Goal: Obtain resource: Download file/media

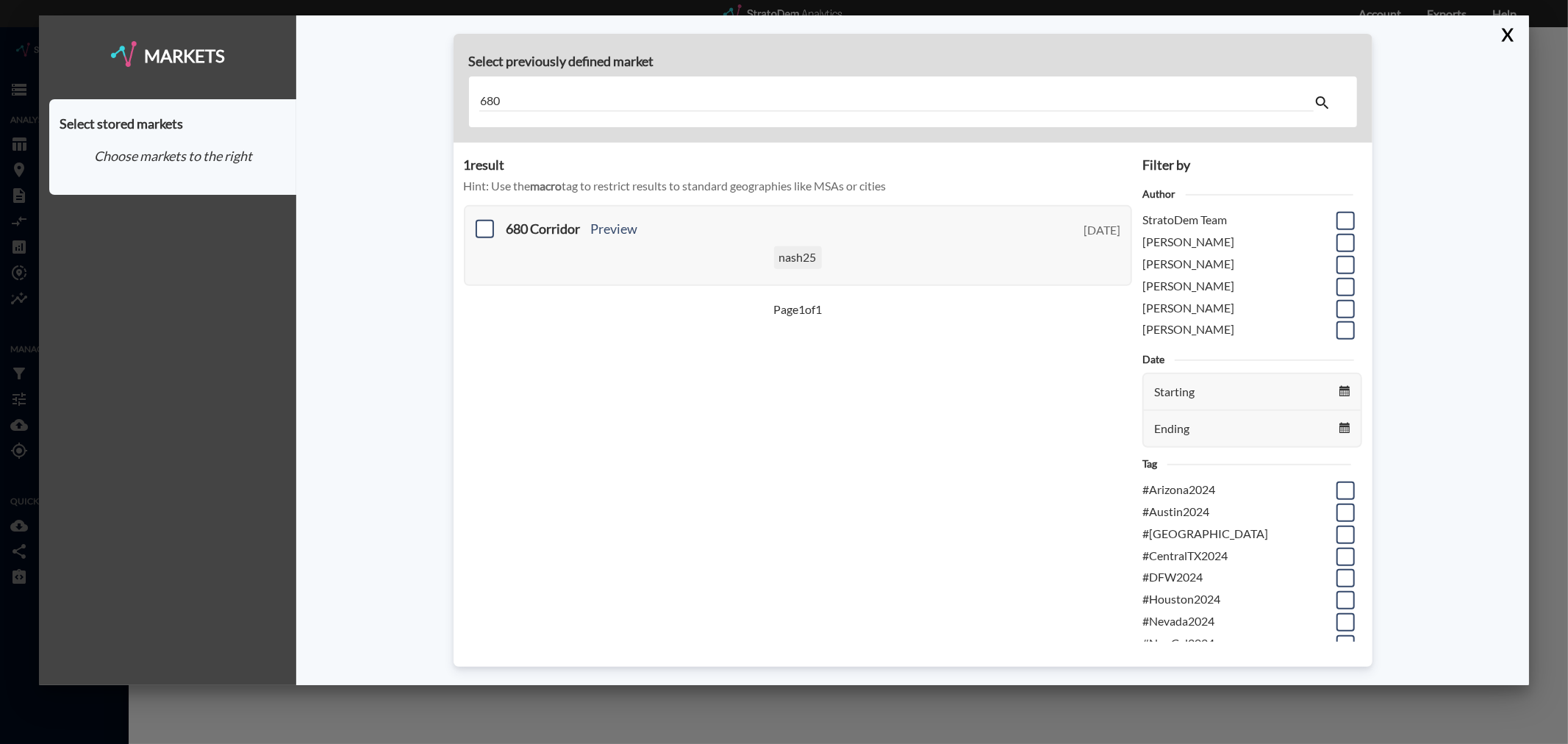
scroll to position [190, 0]
click at [1509, 26] on button "X" at bounding box center [1505, 35] width 26 height 39
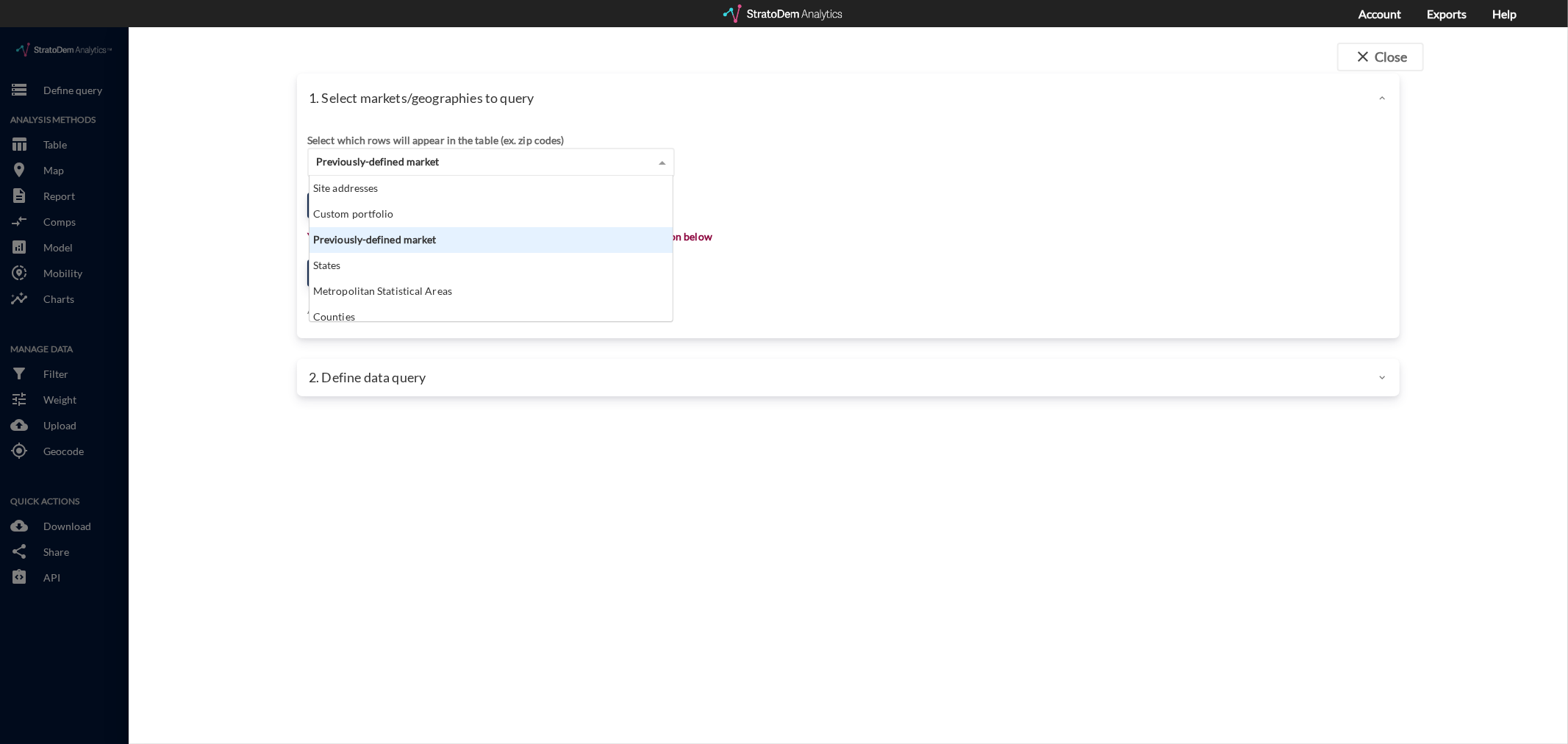
click div "Previously-defined market"
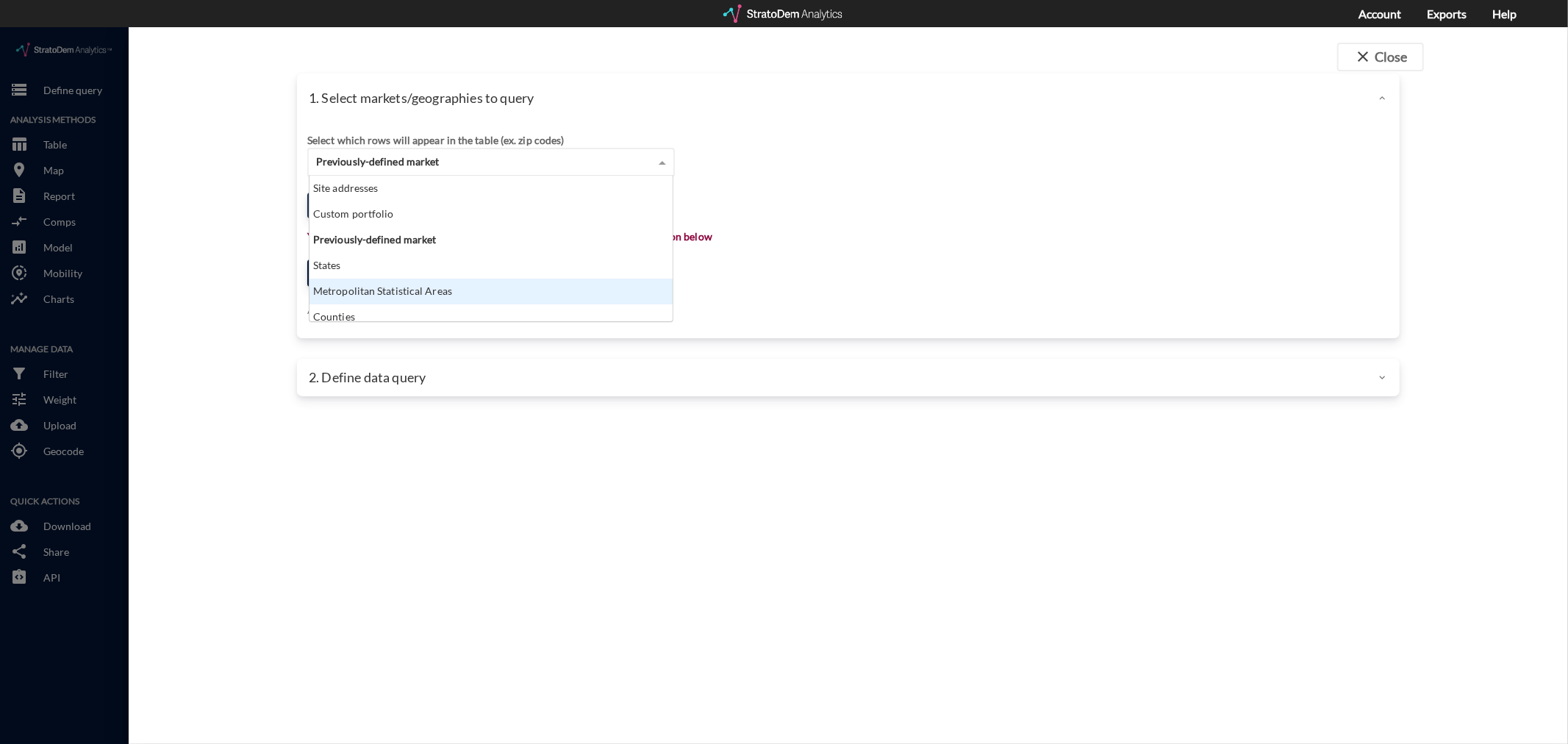
click div "Metropolitan Statistical Areas"
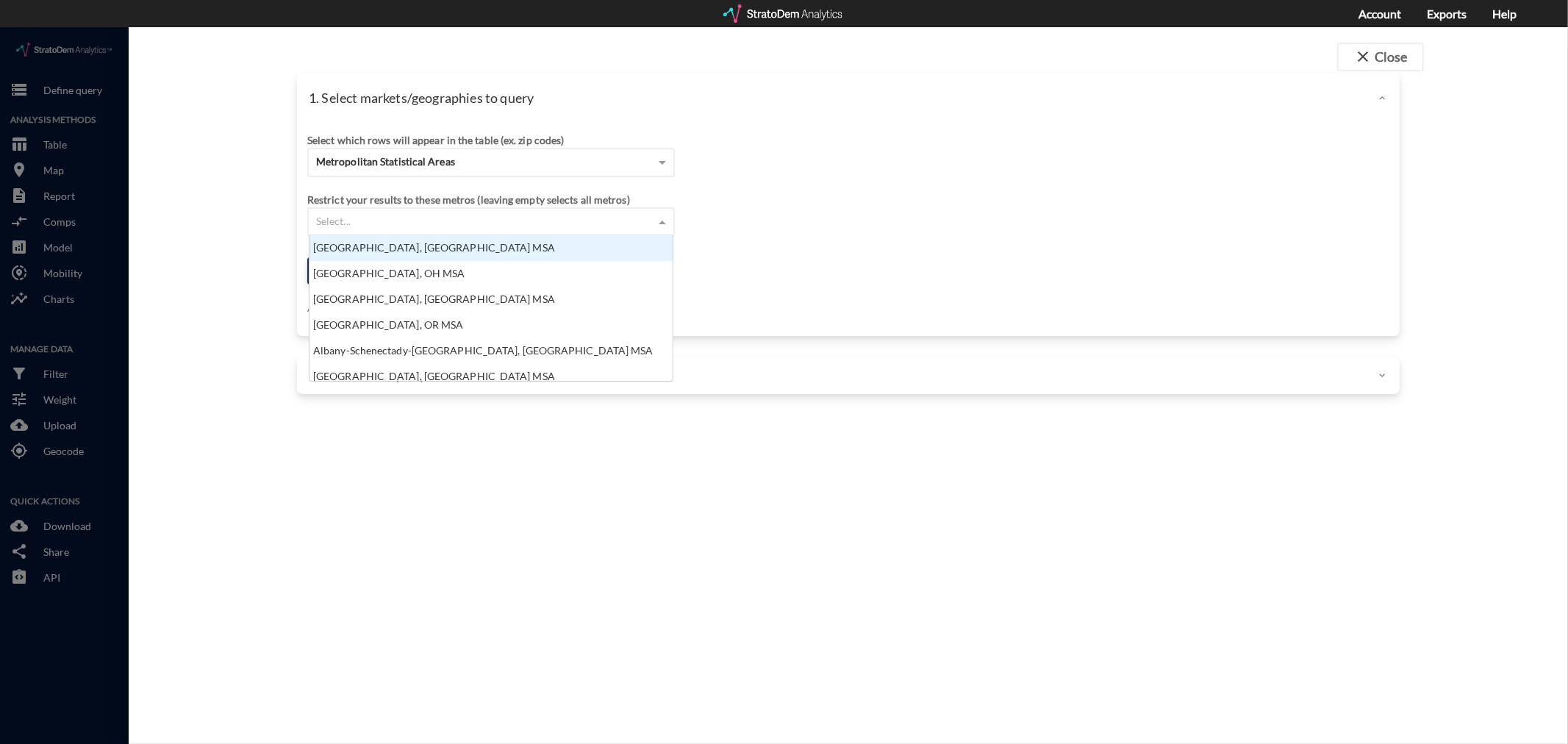
click div "Select..."
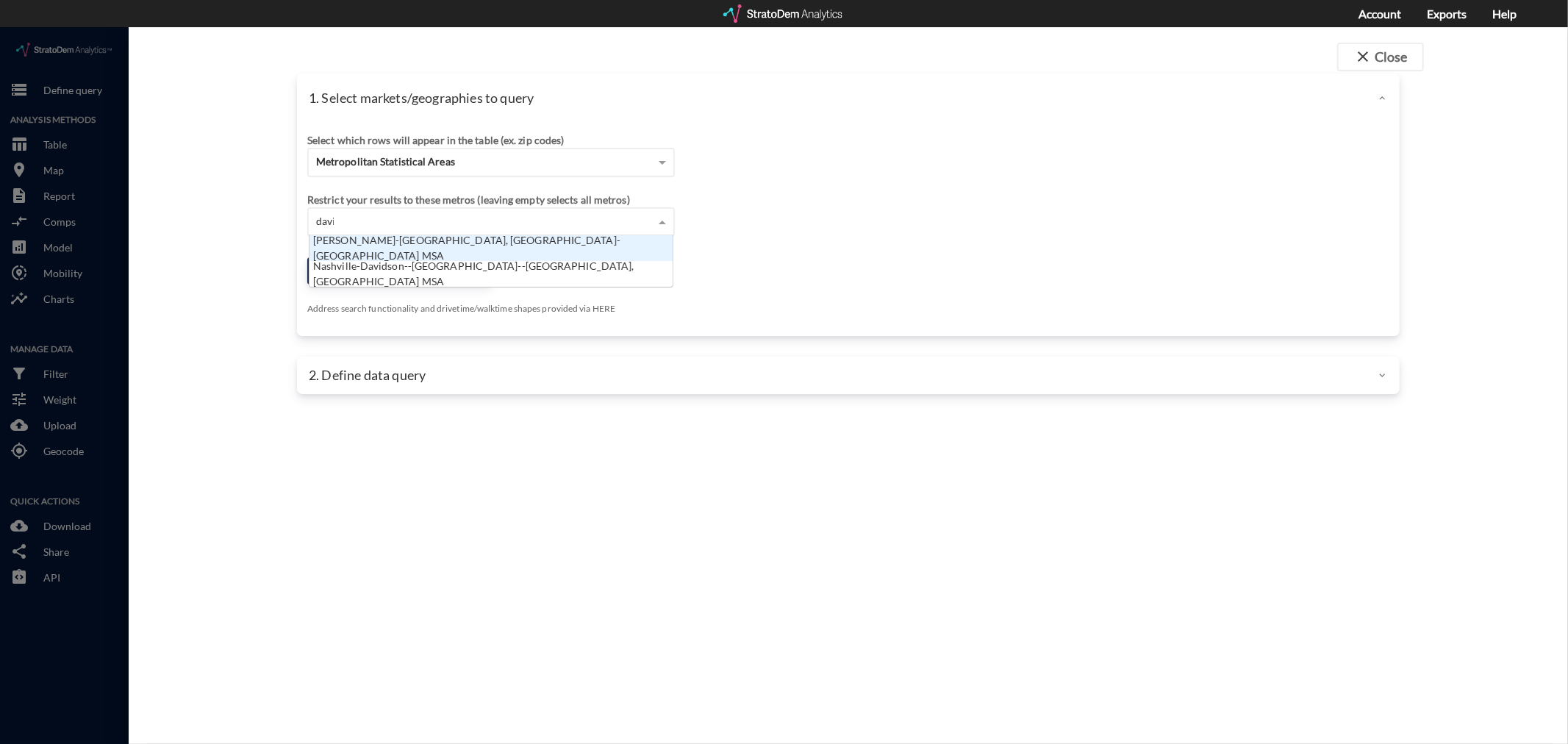
scroll to position [12, 9]
type input "davids"
click div "Nashville-Davidson--[GEOGRAPHIC_DATA]--[GEOGRAPHIC_DATA], [GEOGRAPHIC_DATA] MSA"
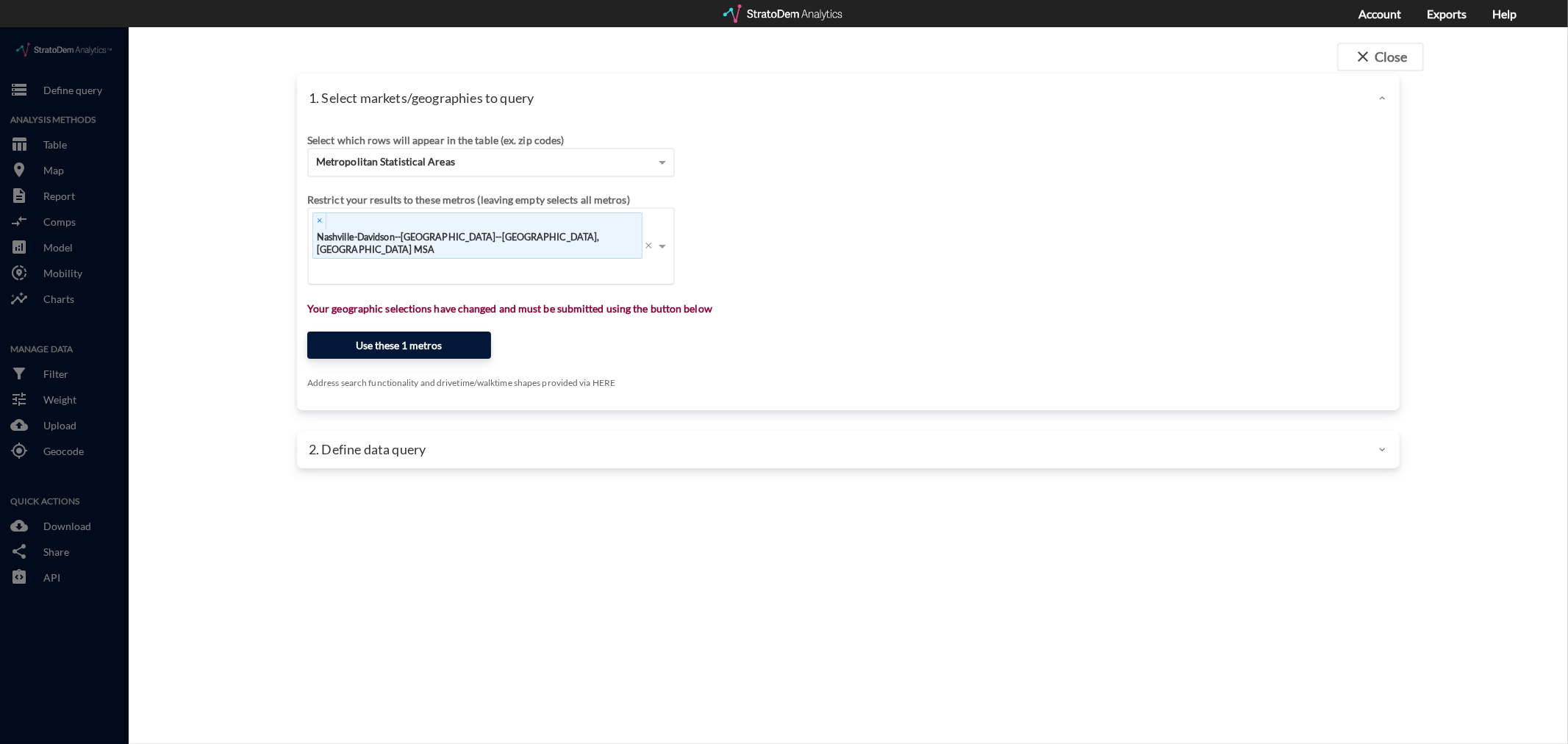
click button "Use these 1 metros"
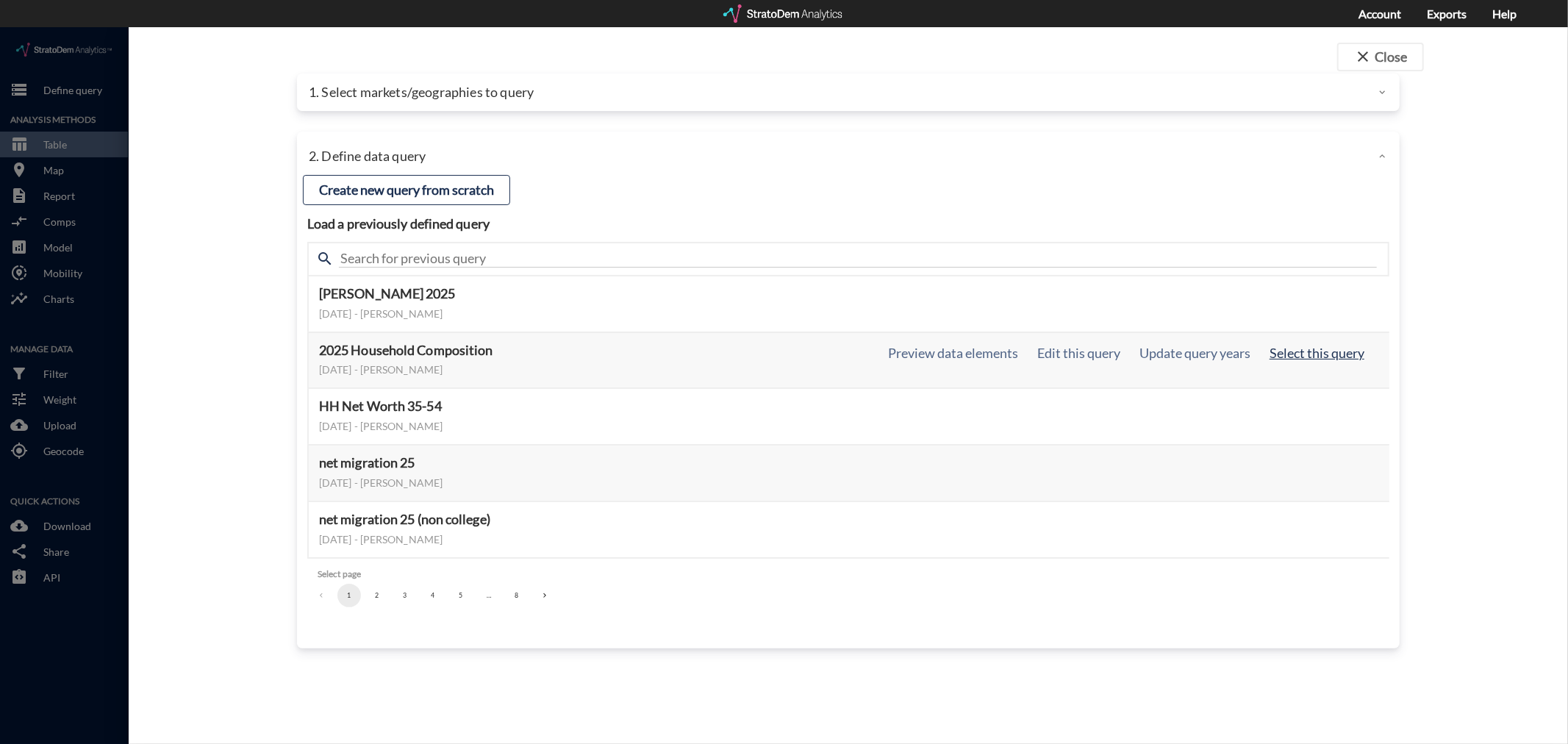
click button "Select this query"
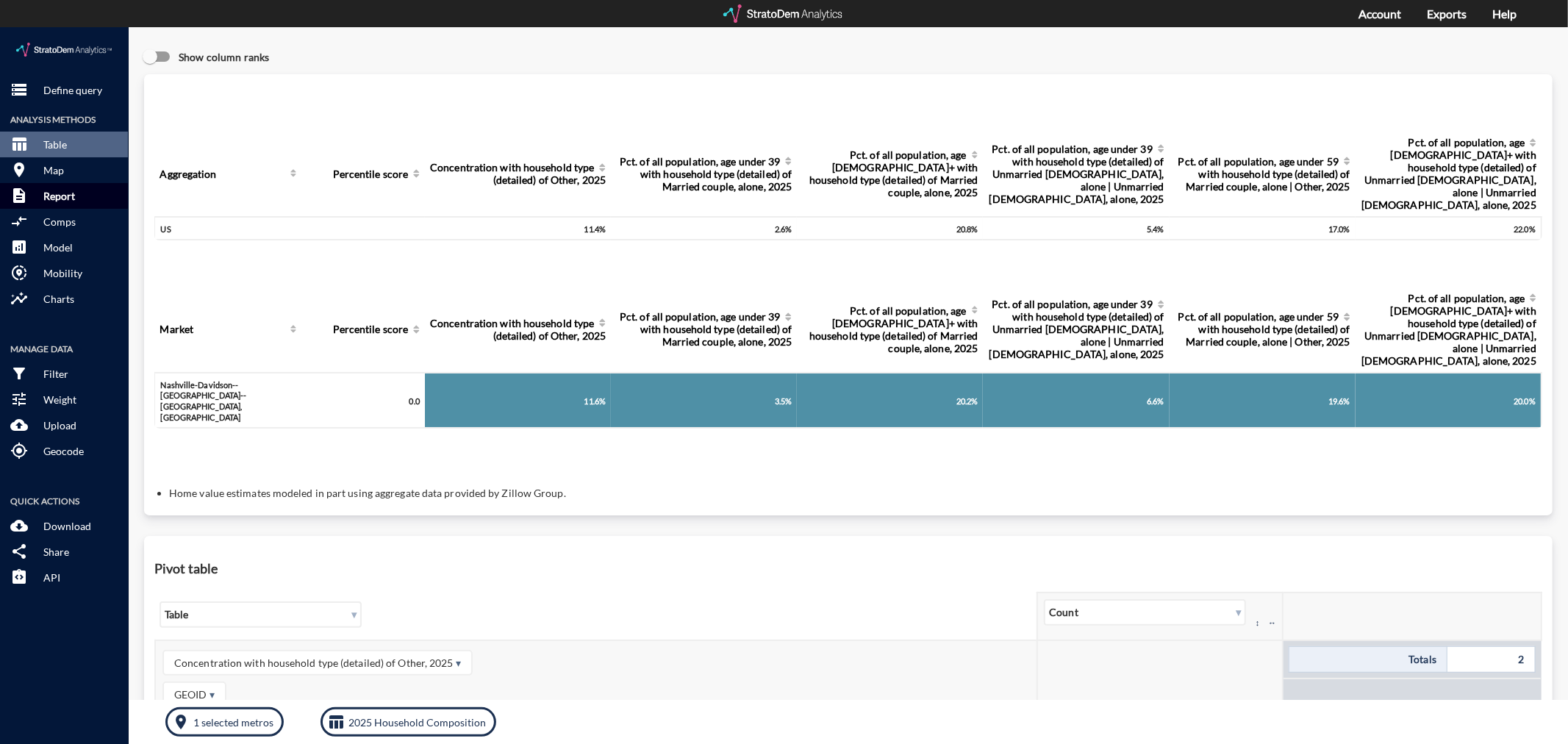
click p "Report"
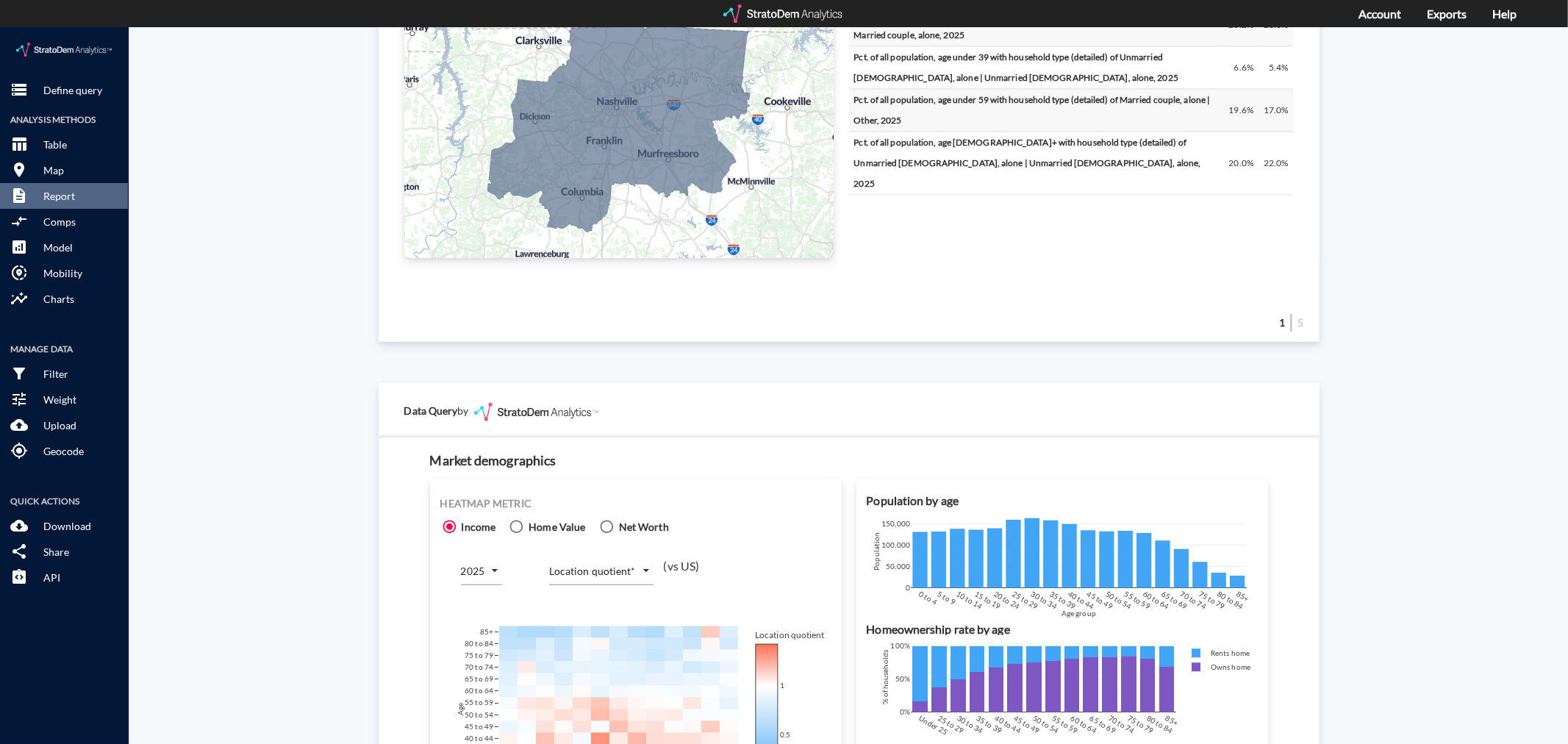
scroll to position [817, 0]
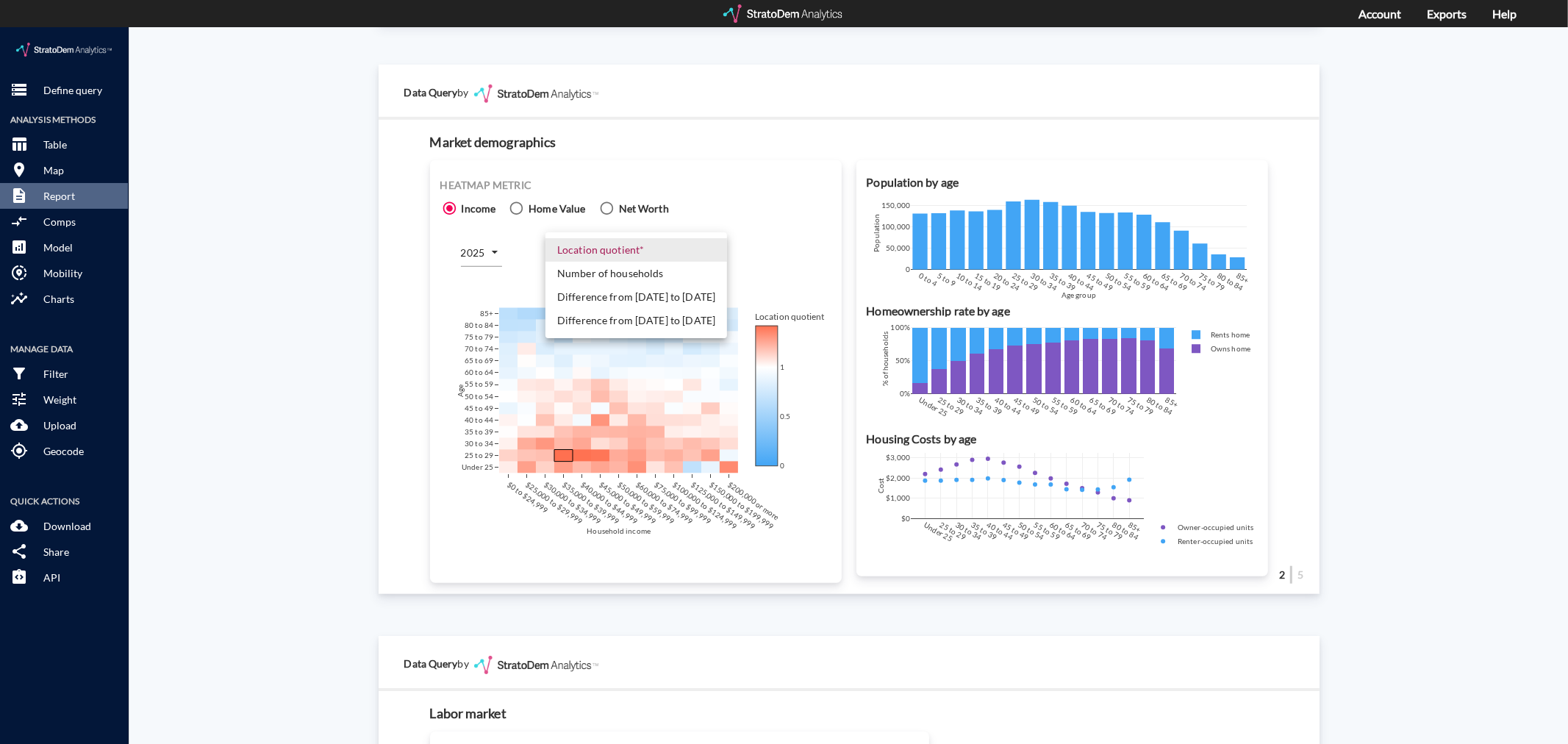
click body "/vantagepoint/us/-1 storage Define query Analysis Methods table_chart Table roo…"
click li "Number of households"
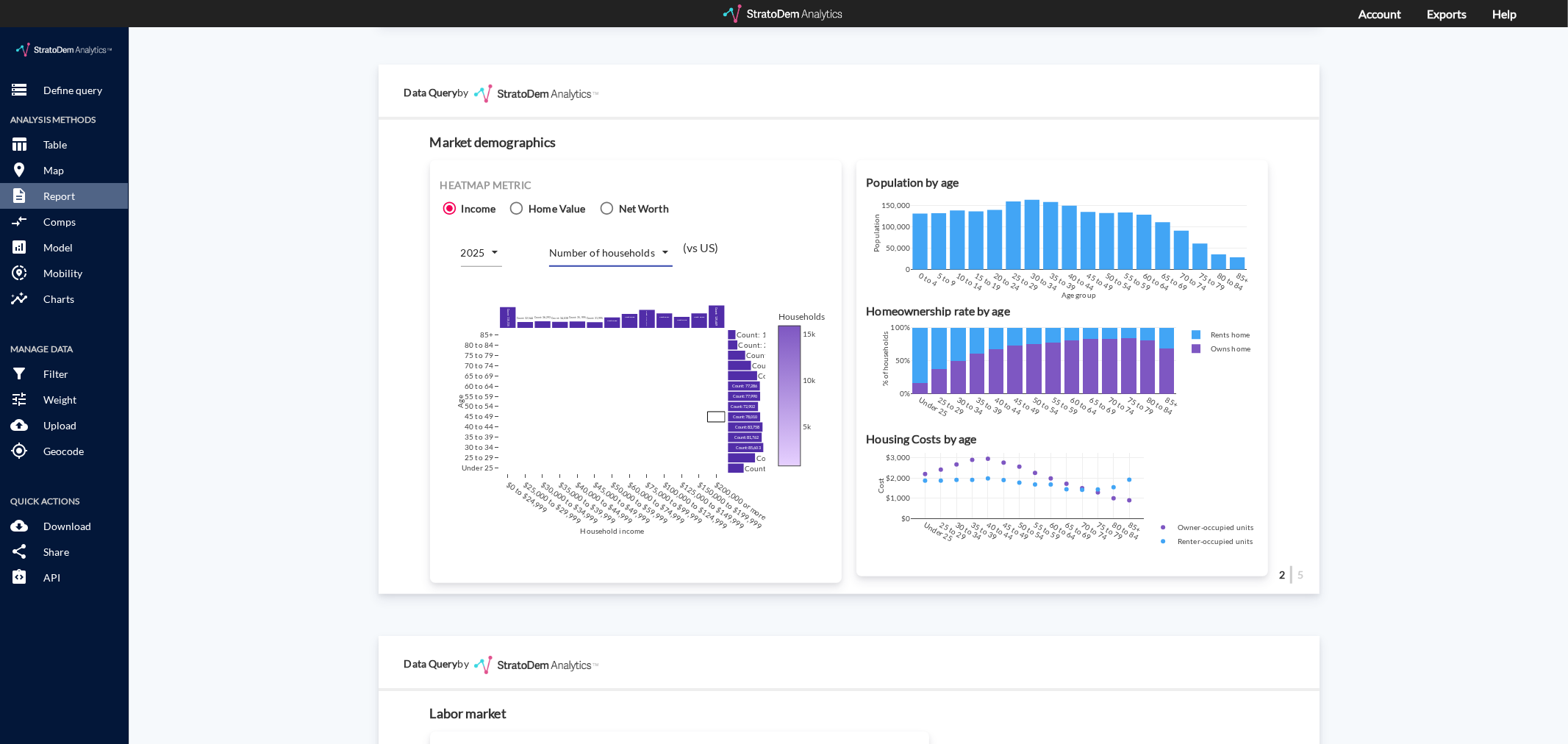
click body "/vantagepoint/us/-1 storage Define query Analysis Methods table_chart Table roo…"
click li "Difference from [DATE] to [DATE]"
type input "COUNT_DIFF_FUTURE"
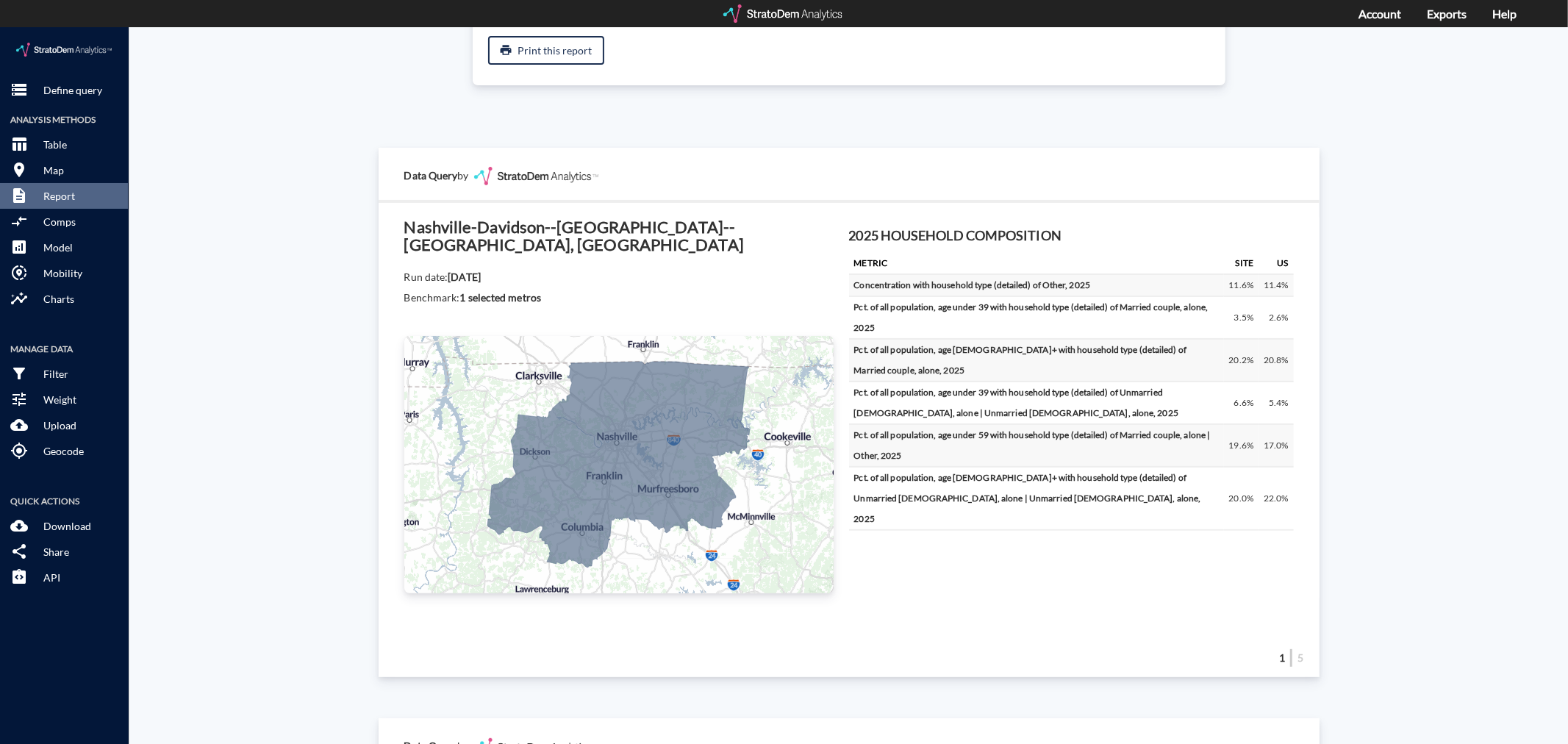
scroll to position [0, 0]
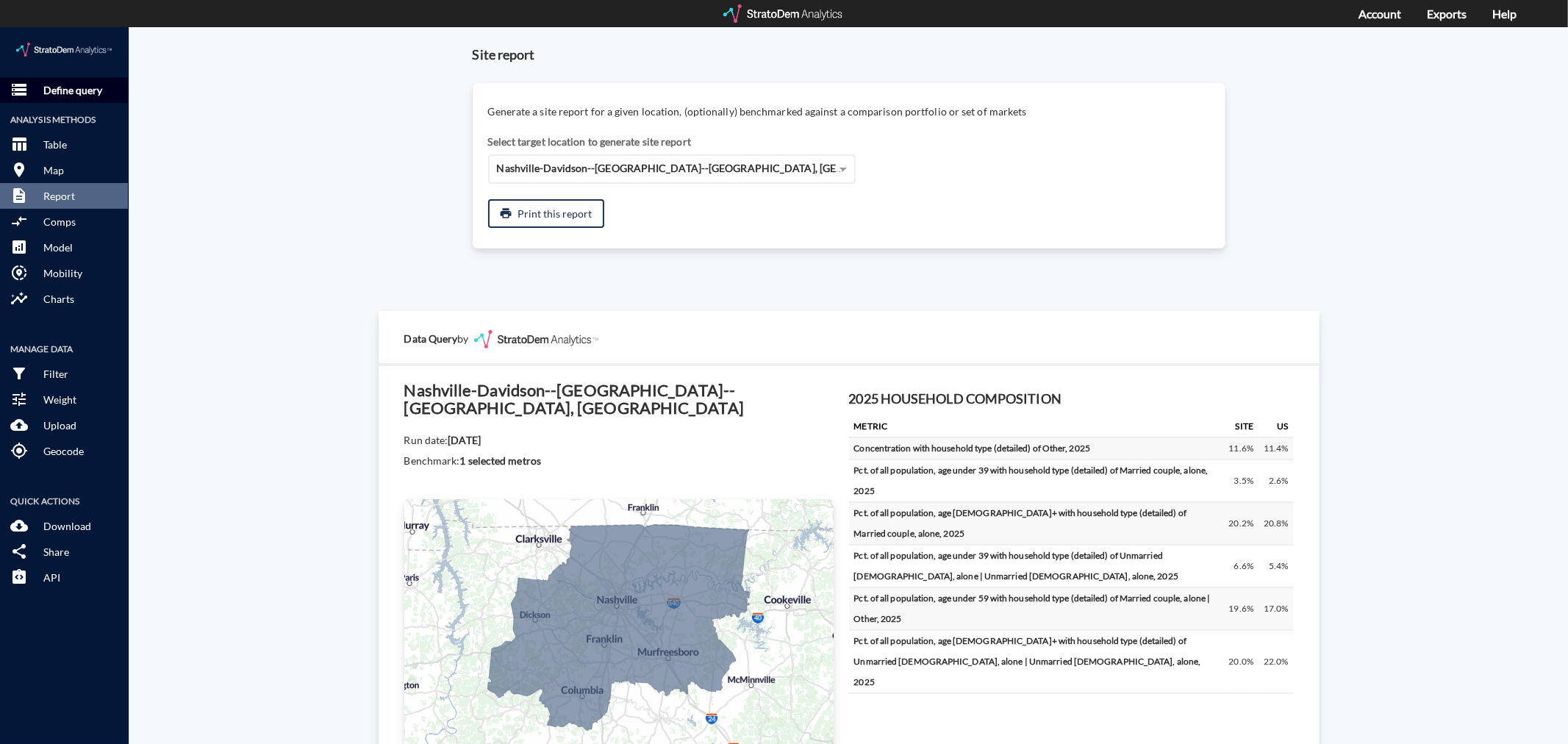
click p "Define query"
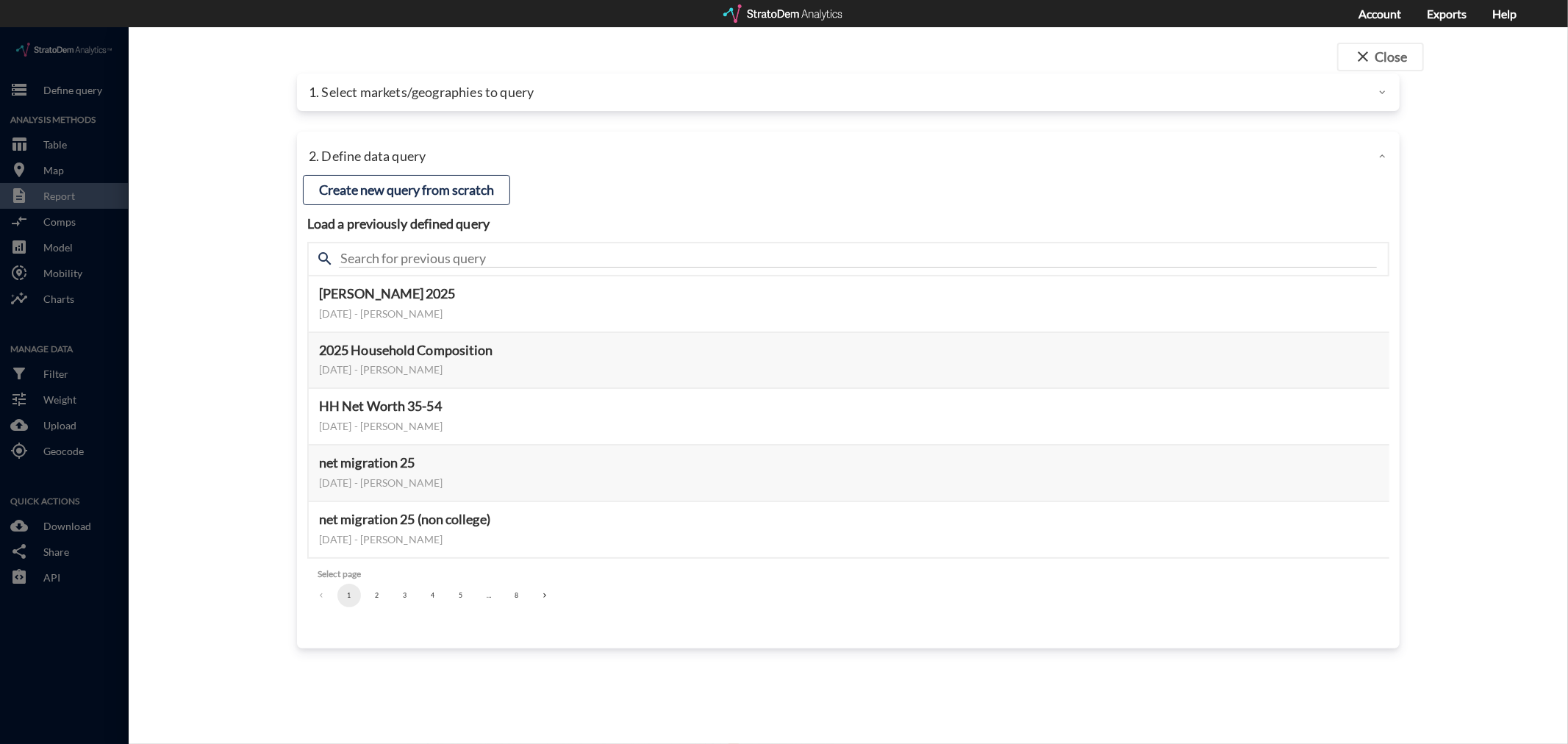
click p "1. Select markets/geographies to query"
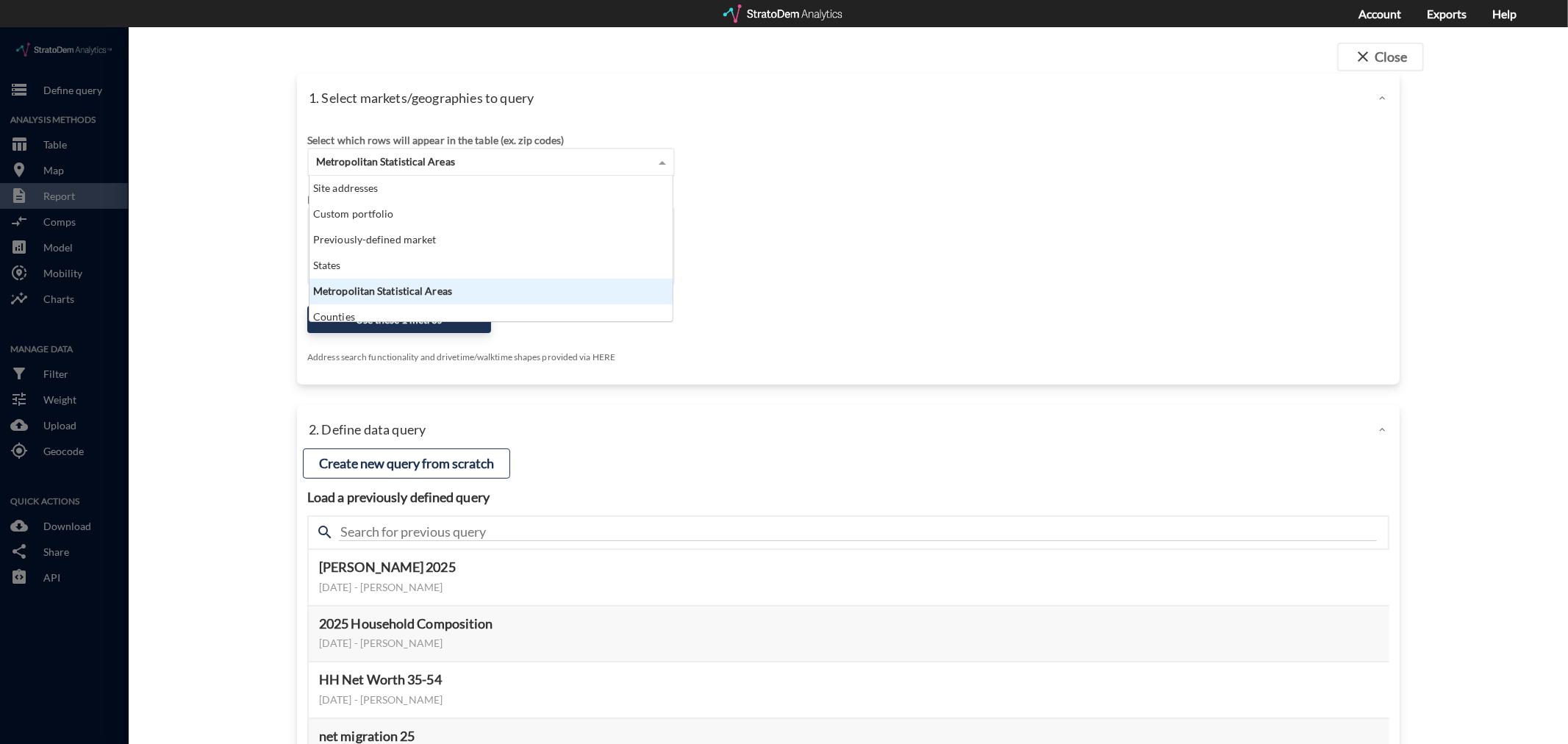
click div "Metropolitan Statistical Areas"
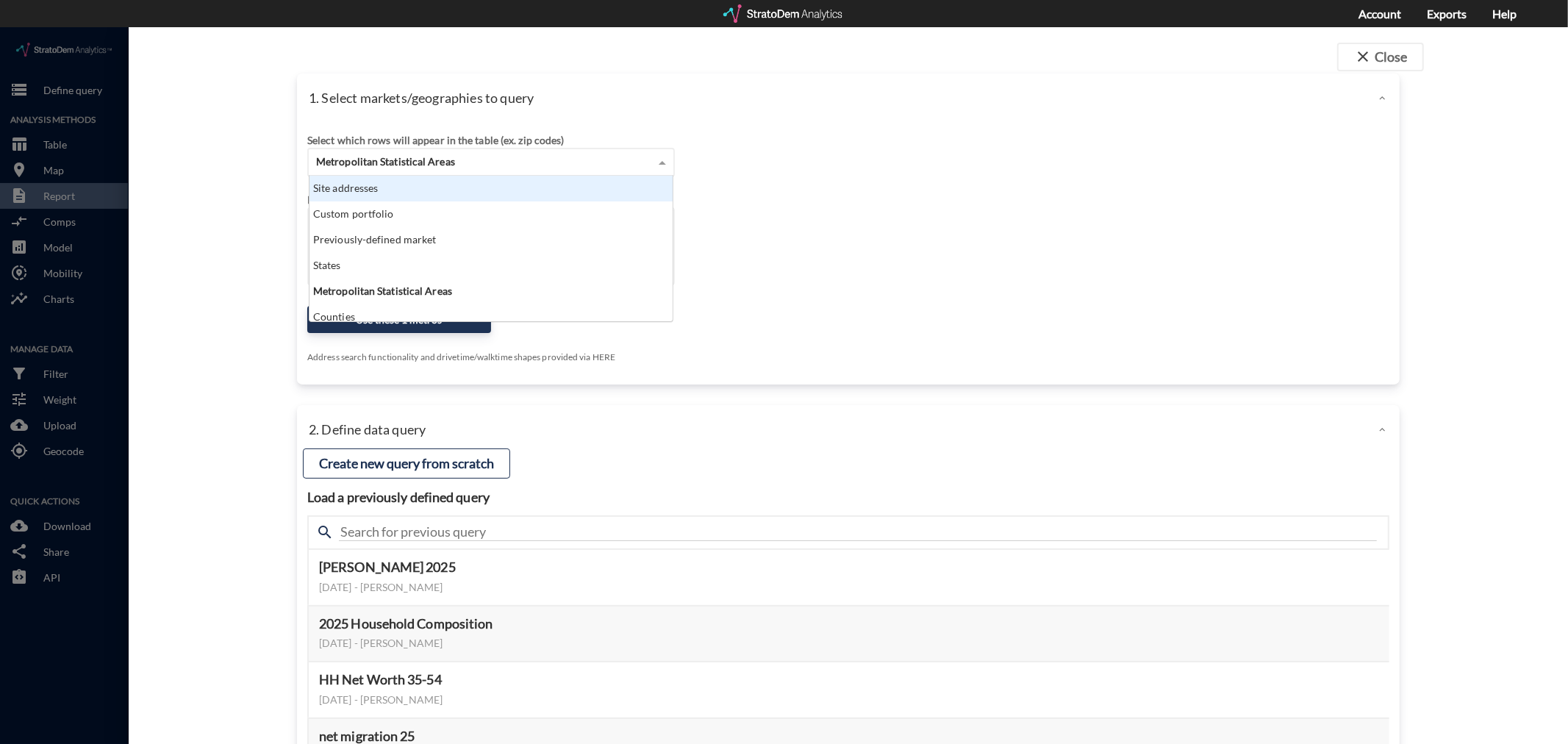
click div "Site addresses"
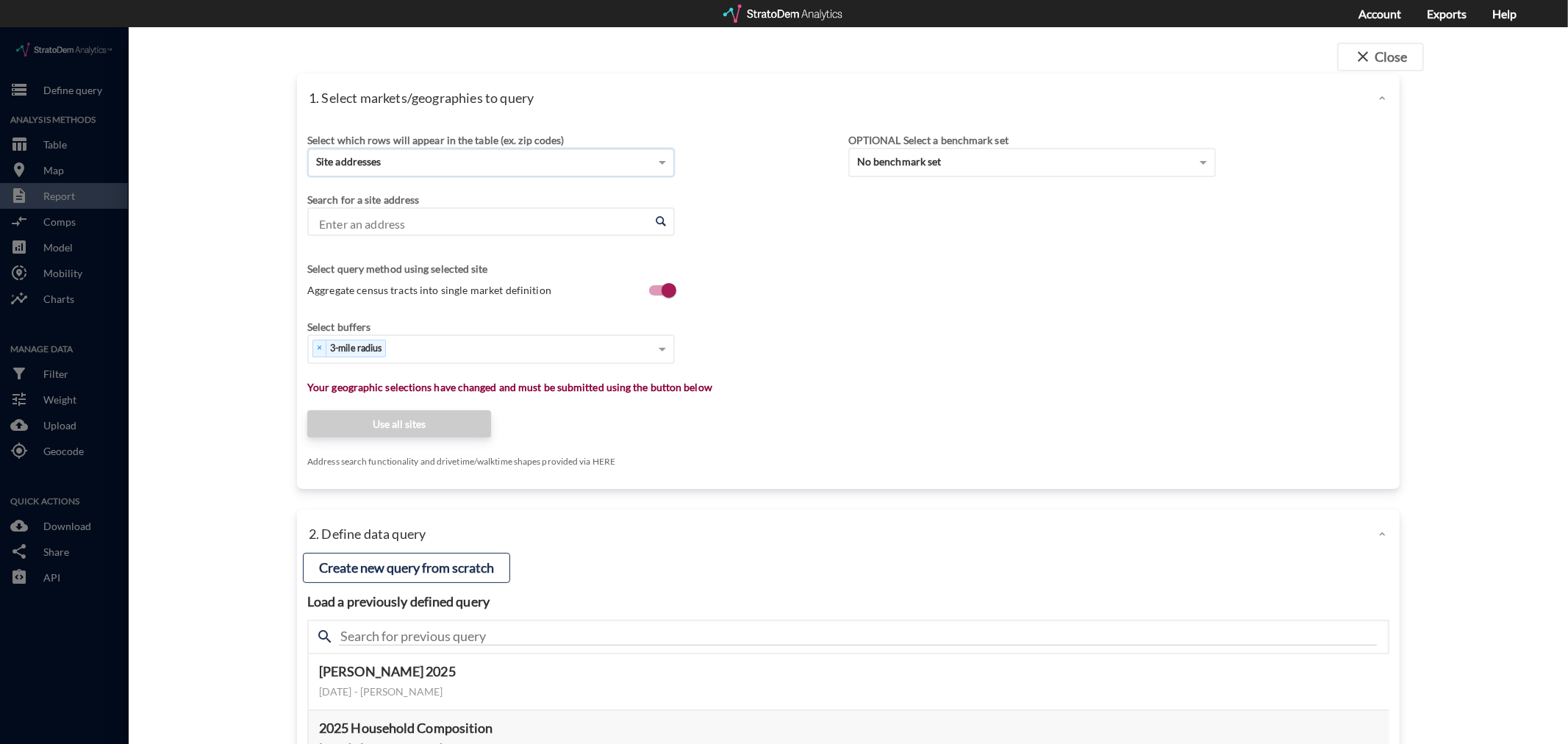
click input "Enter an address"
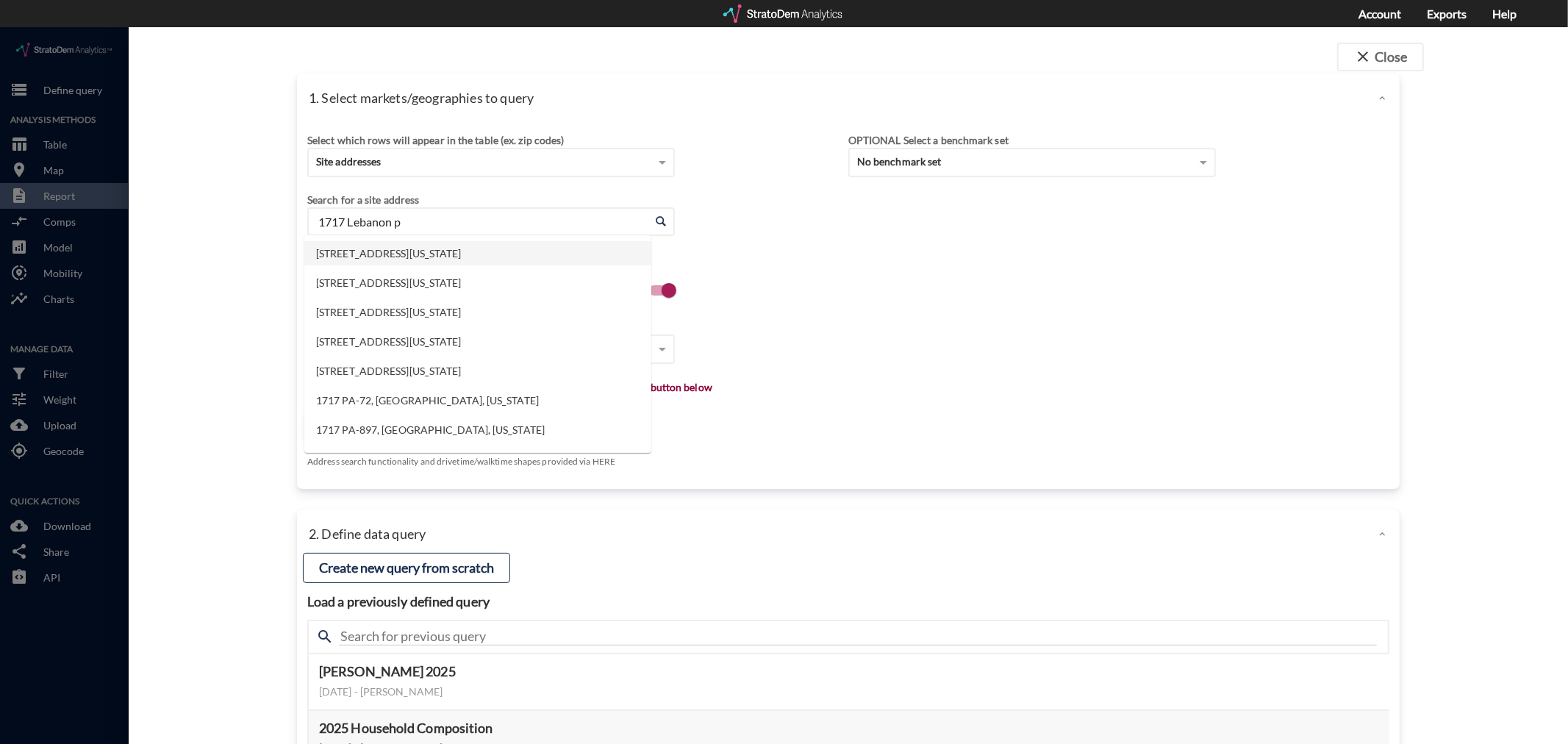
click li "[STREET_ADDRESS][US_STATE]"
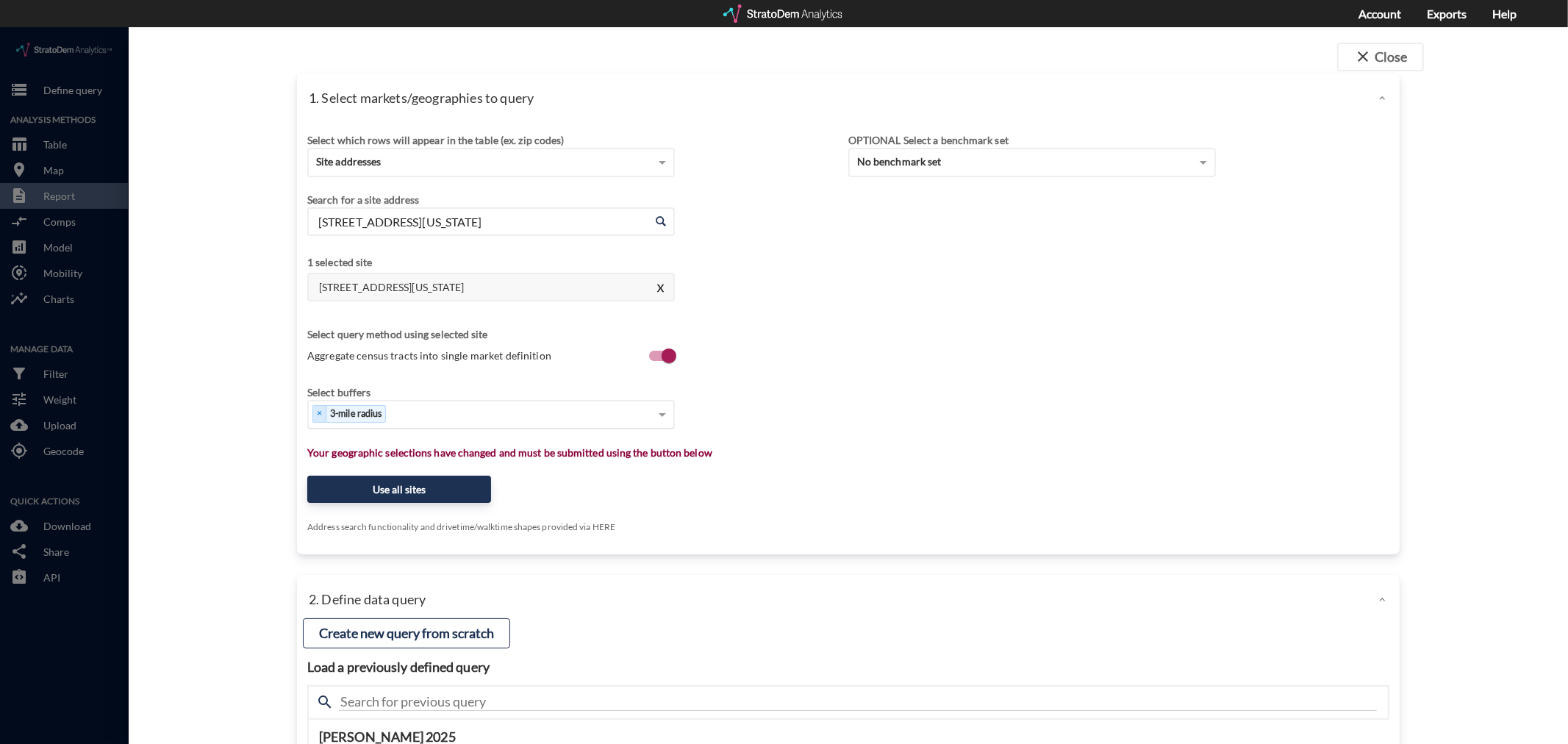
type input "[STREET_ADDRESS][US_STATE]"
click div "Select..."
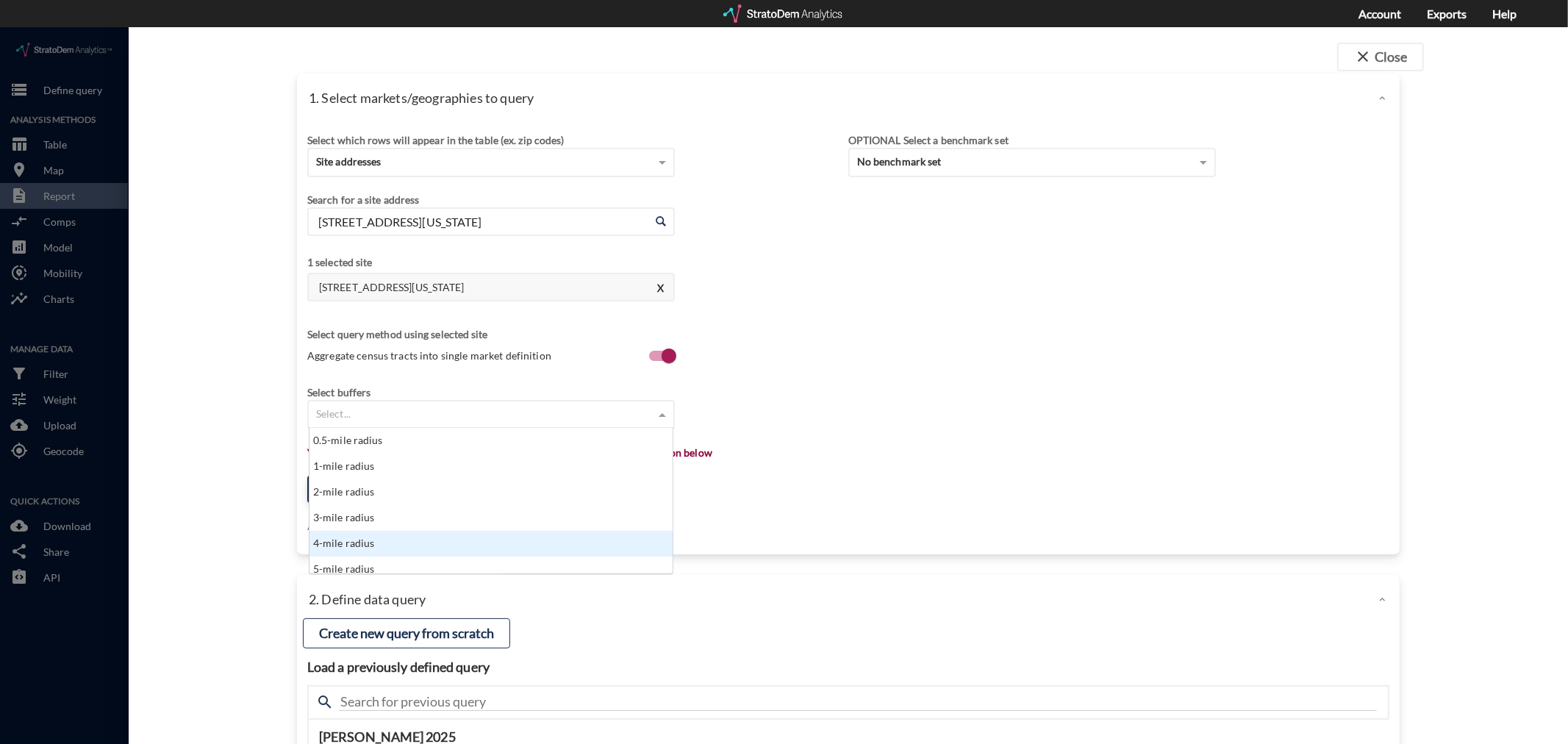
scroll to position [7, 0]
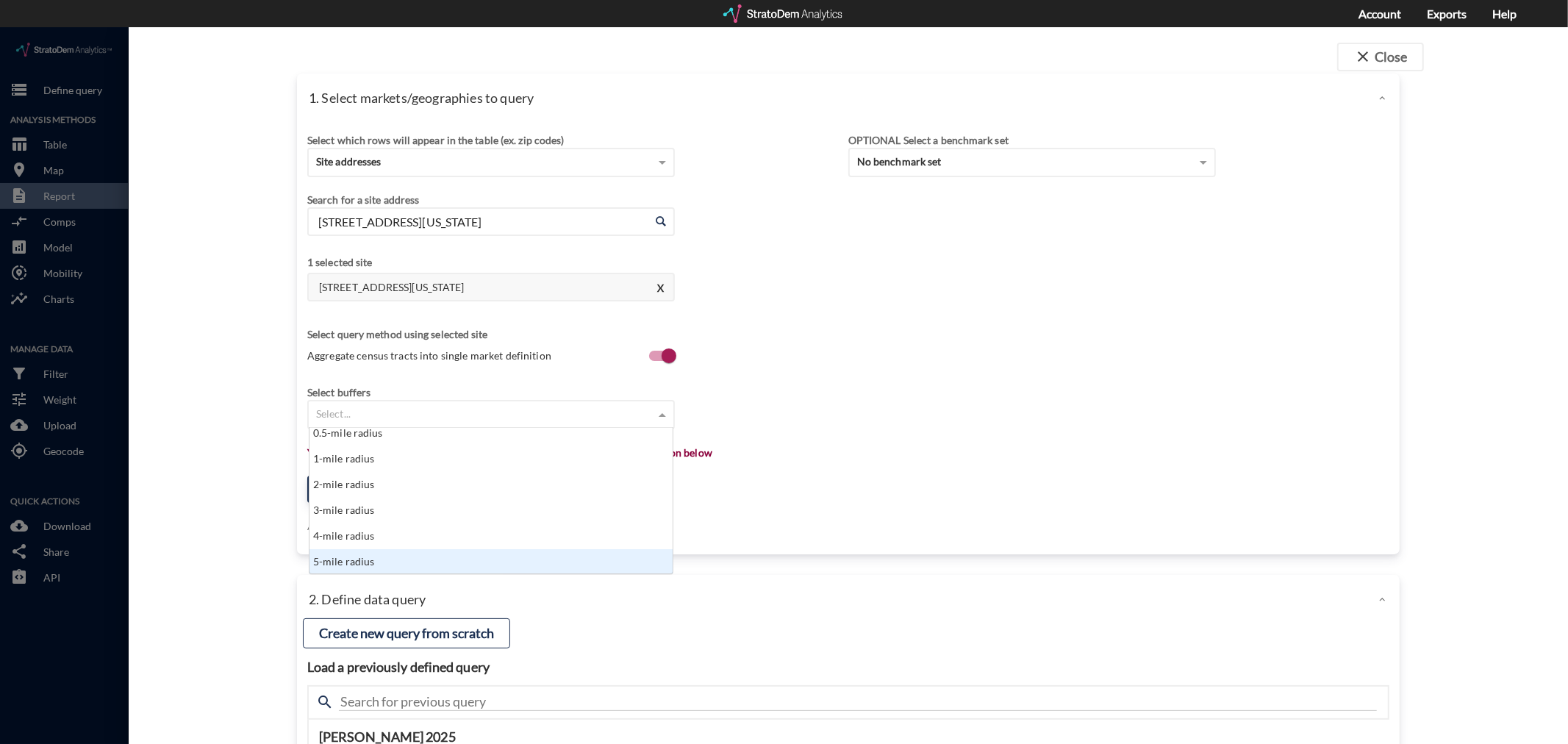
click div "5-mile radius"
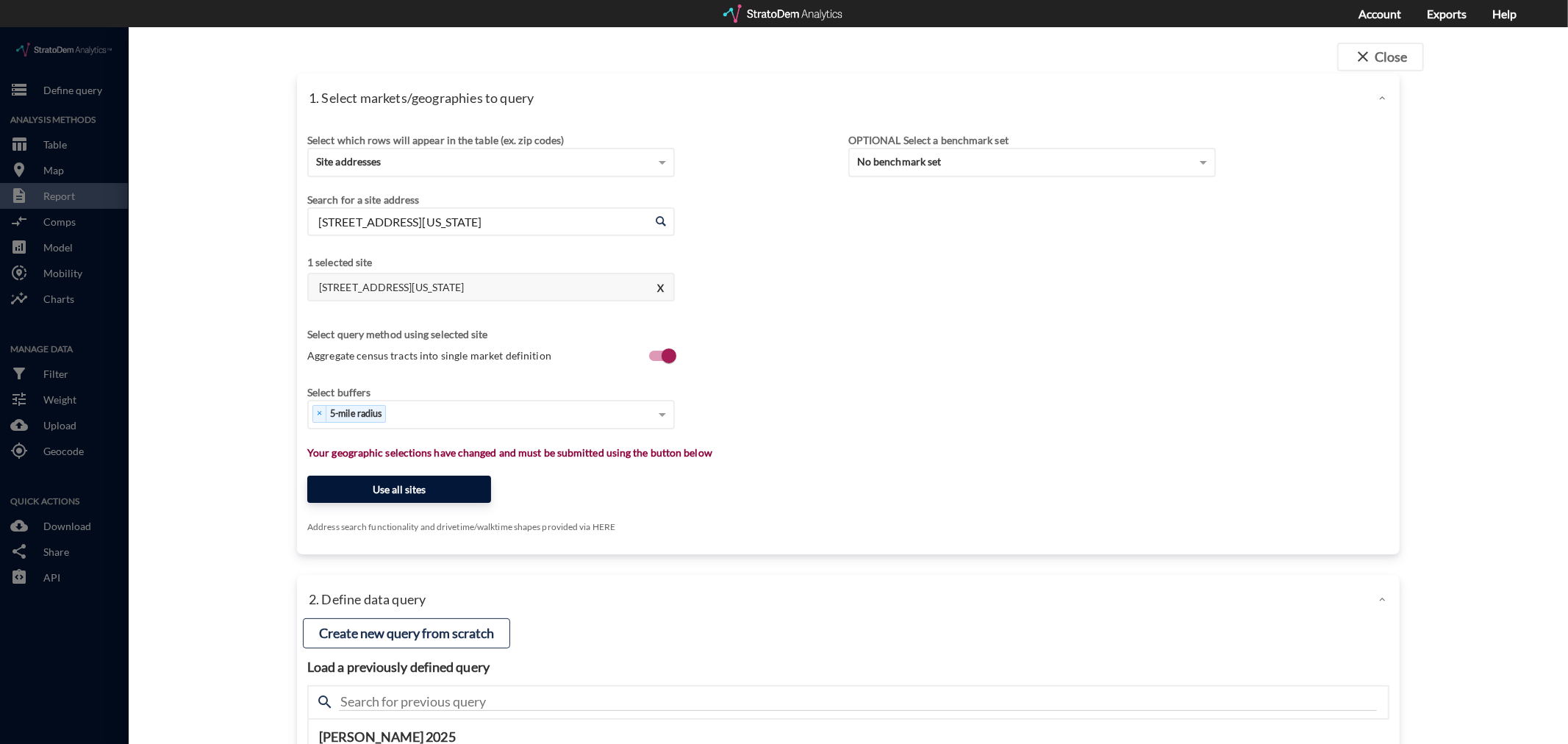
click button "Use all sites"
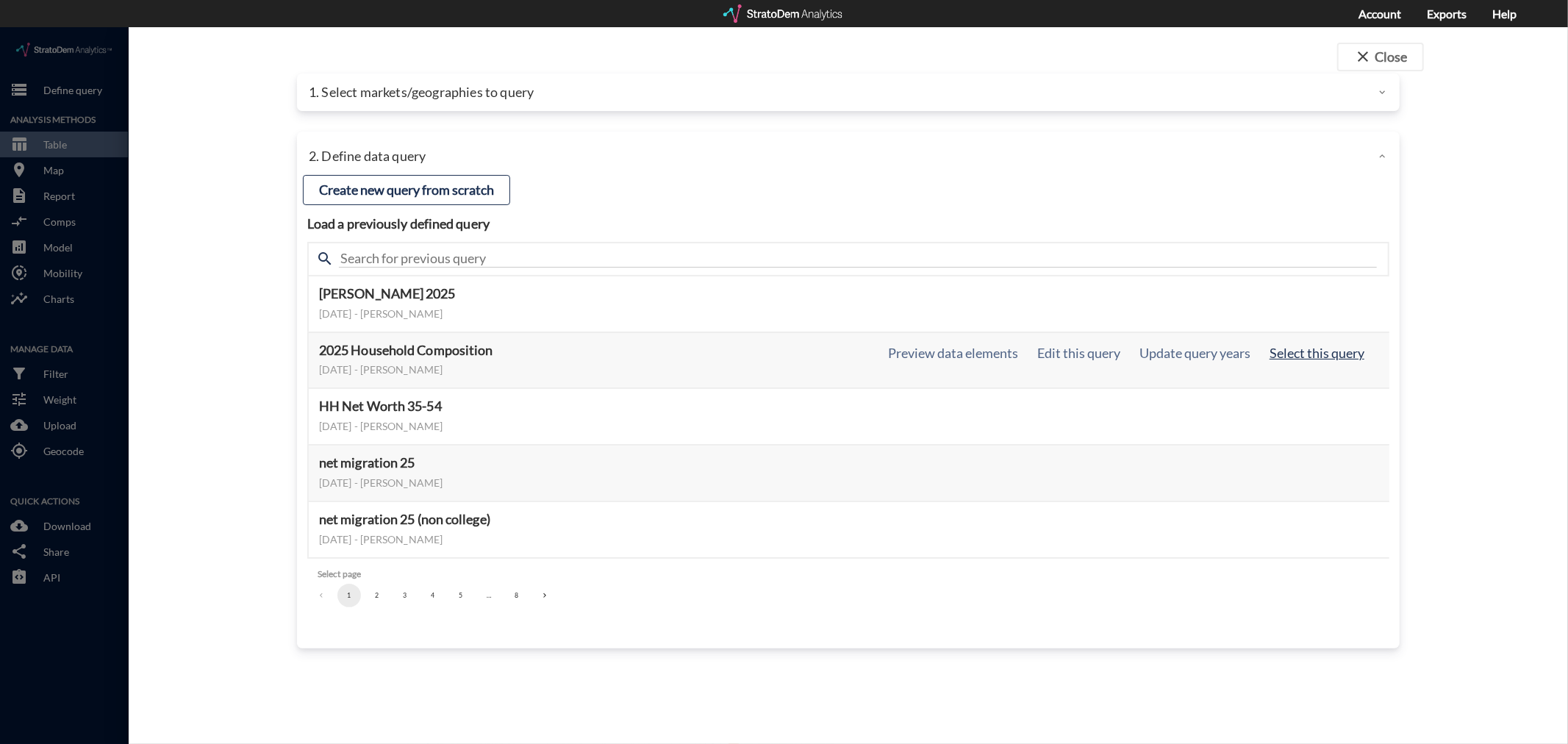
click button "Select this query"
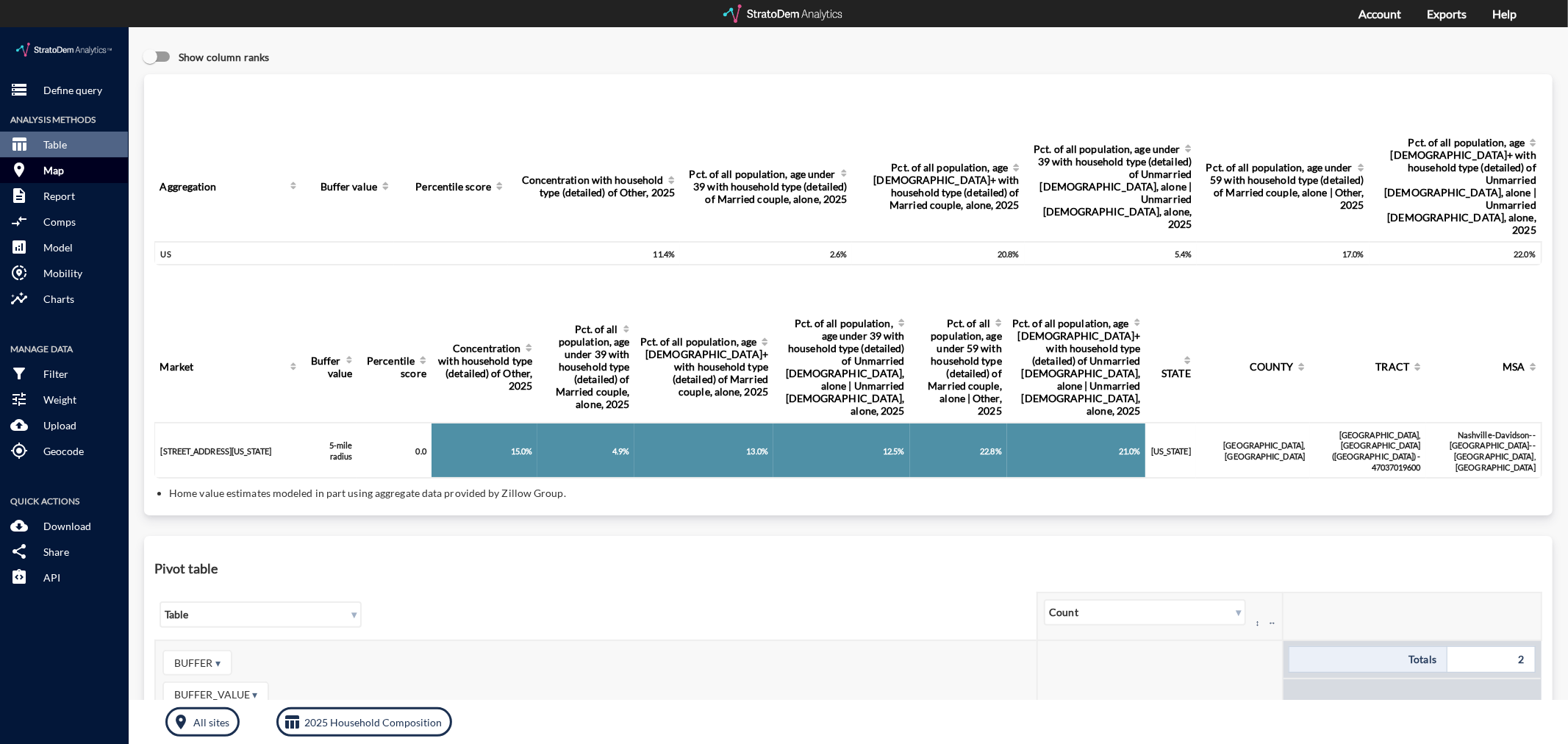
click p "Map"
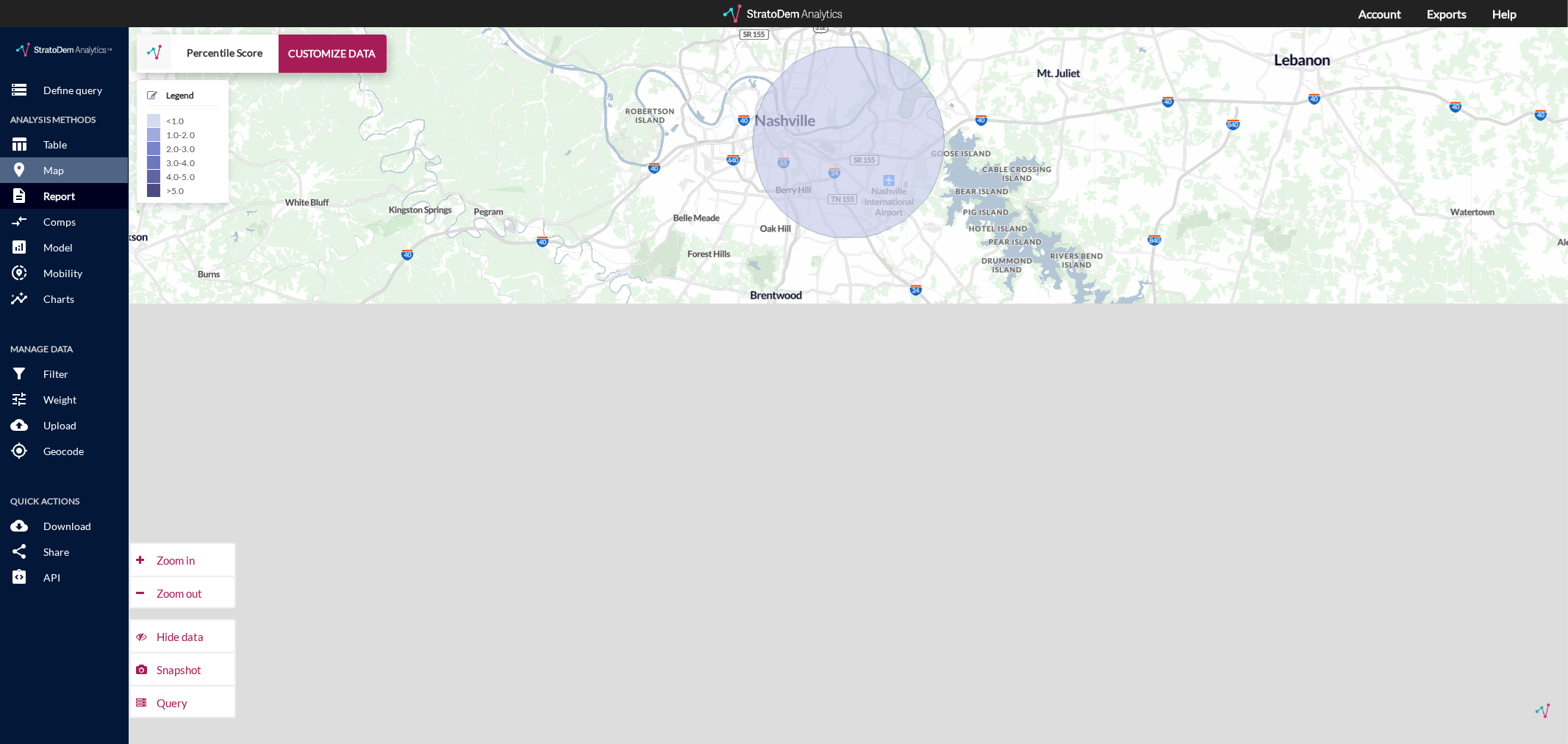
click p "Report"
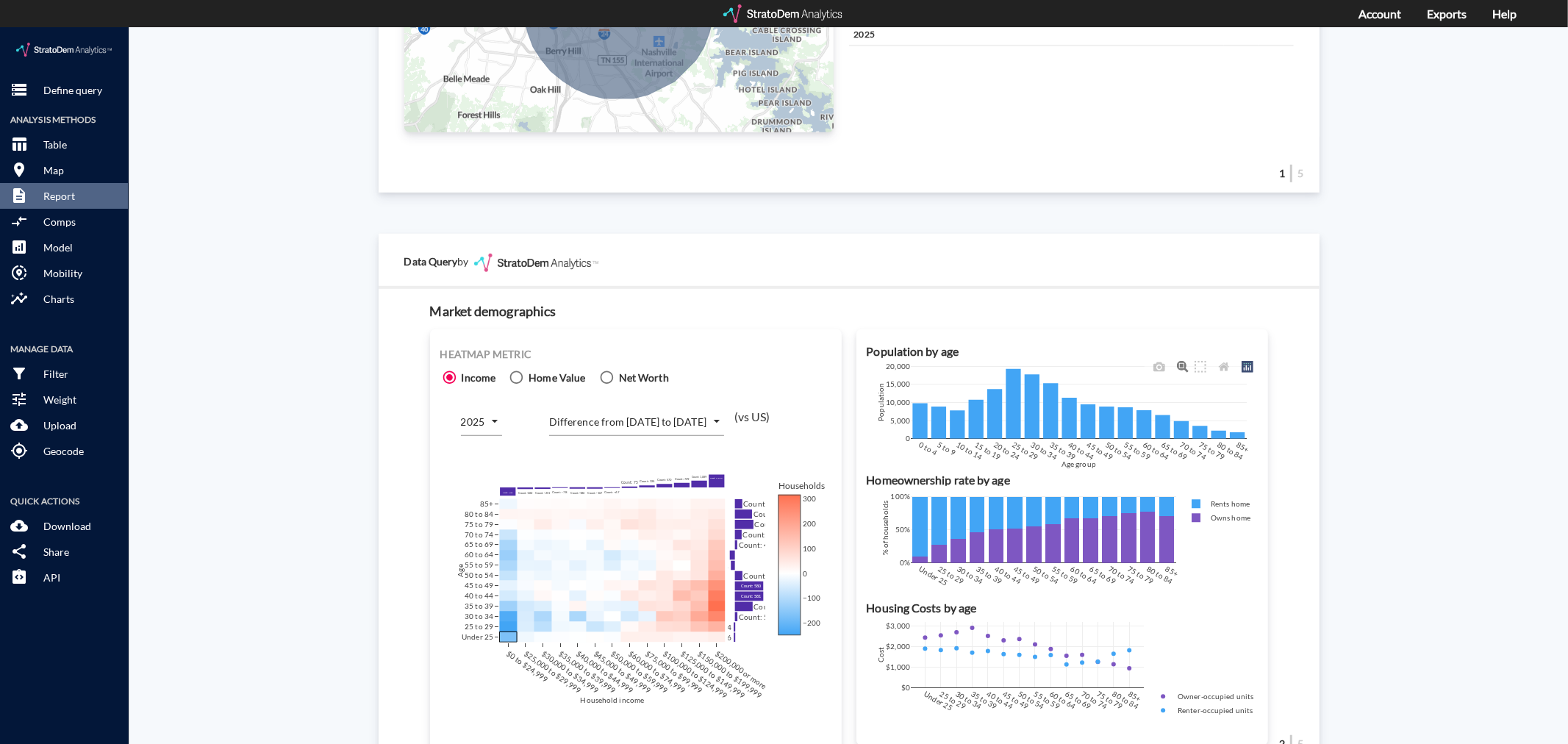
scroll to position [653, 0]
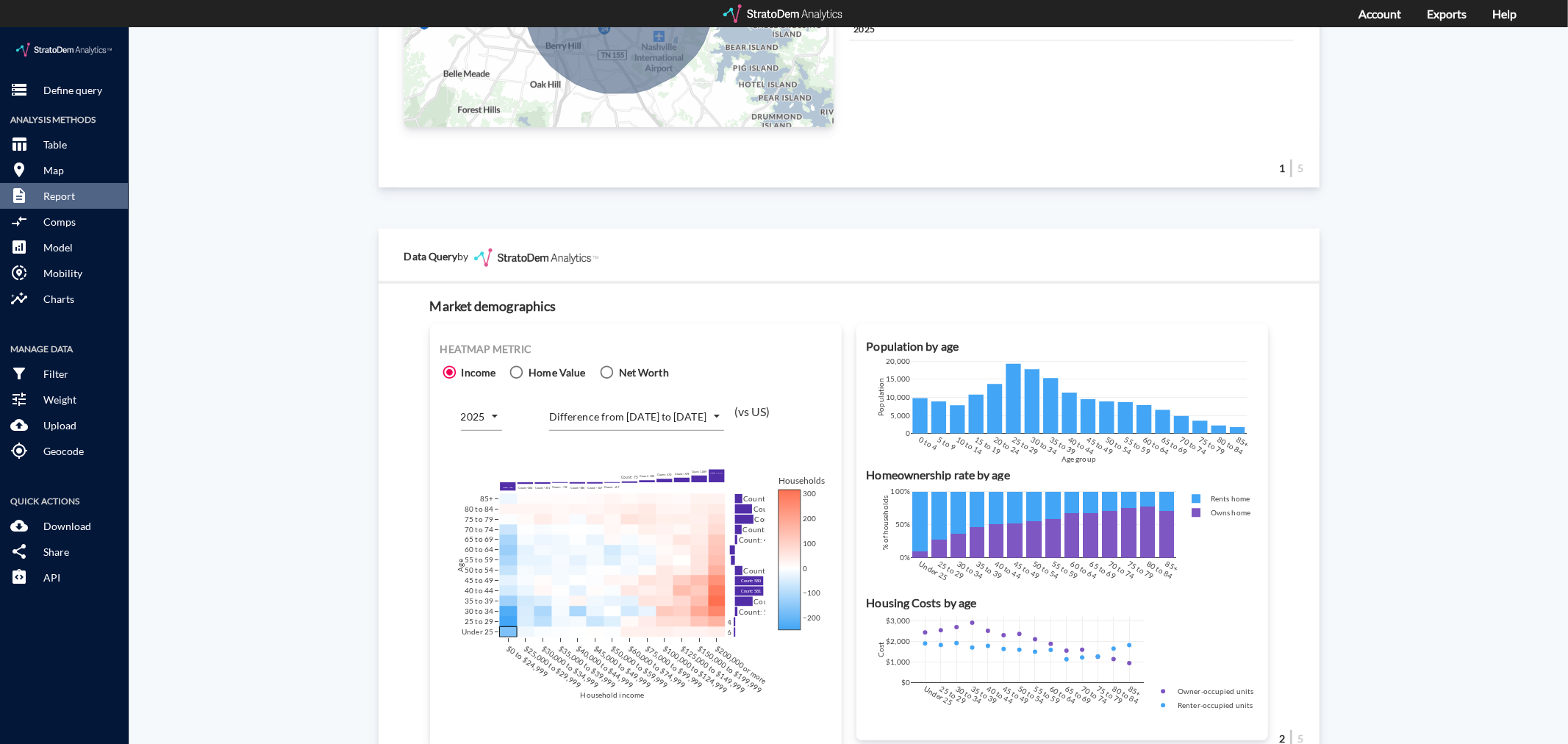
click icon
click input "Home Value"
radio input "true"
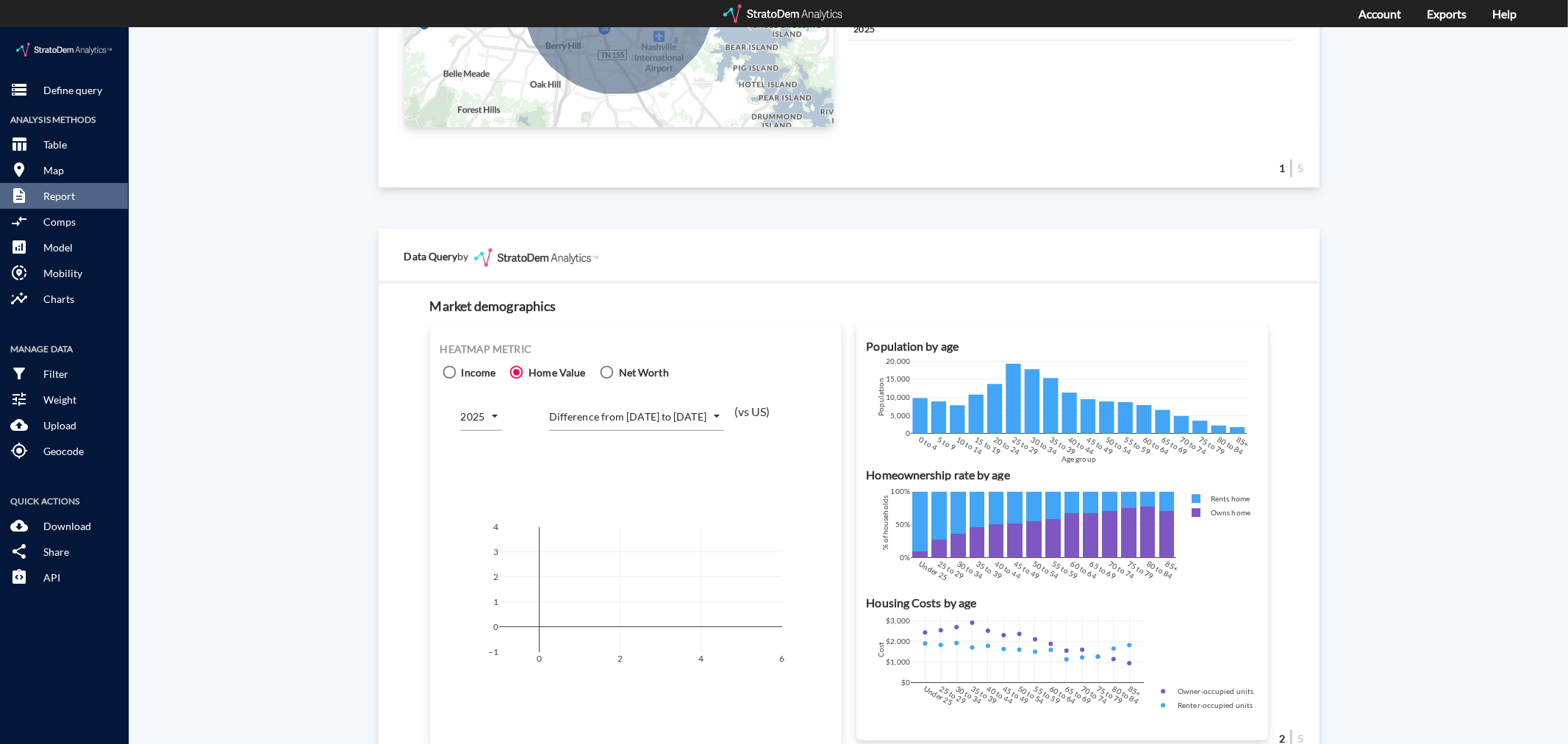
click span "Income"
click input "Income"
radio input "true"
radio input "false"
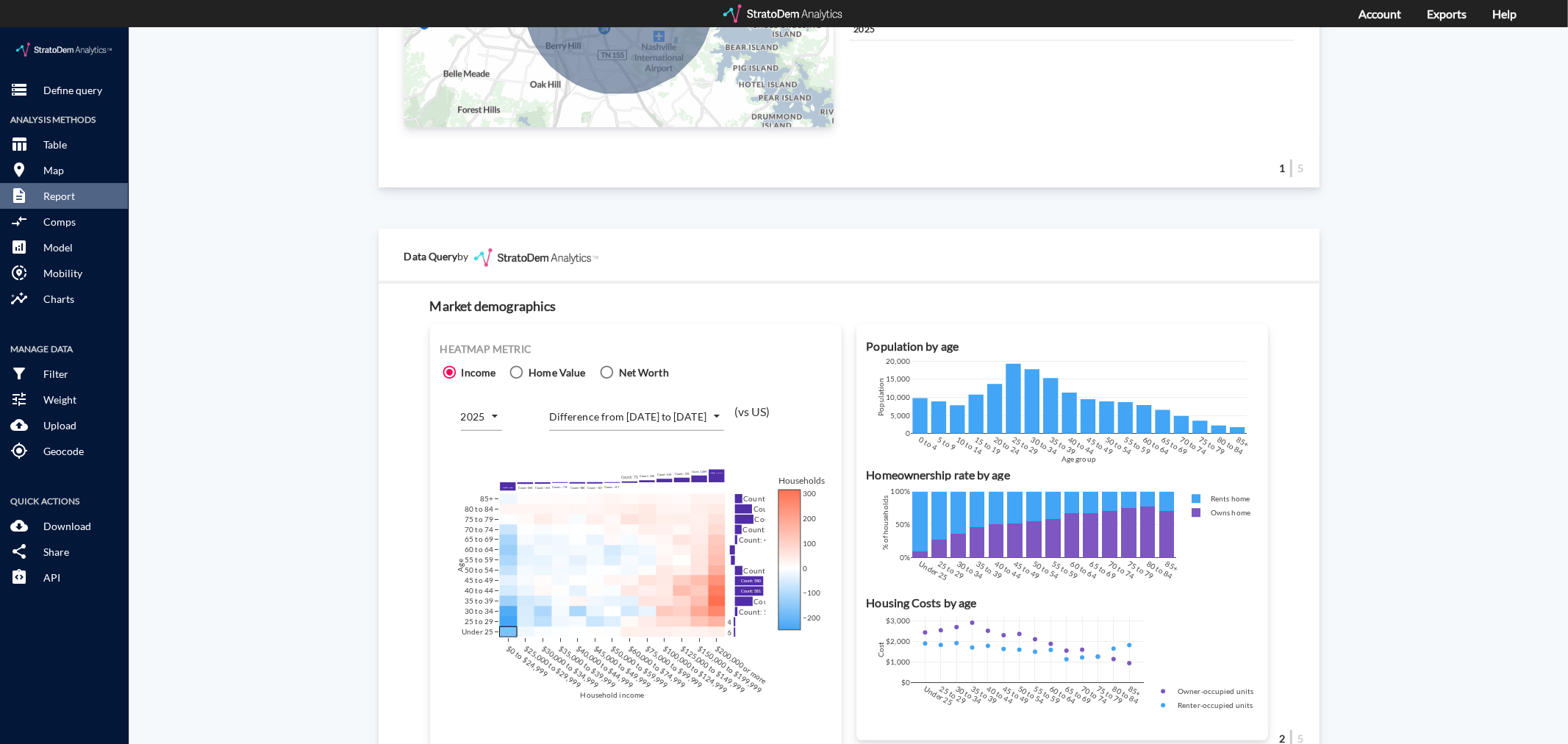
click body "/vantagepoint/us/-1 storage Define query Analysis Methods table_chart Table roo…"
click li "Number of households"
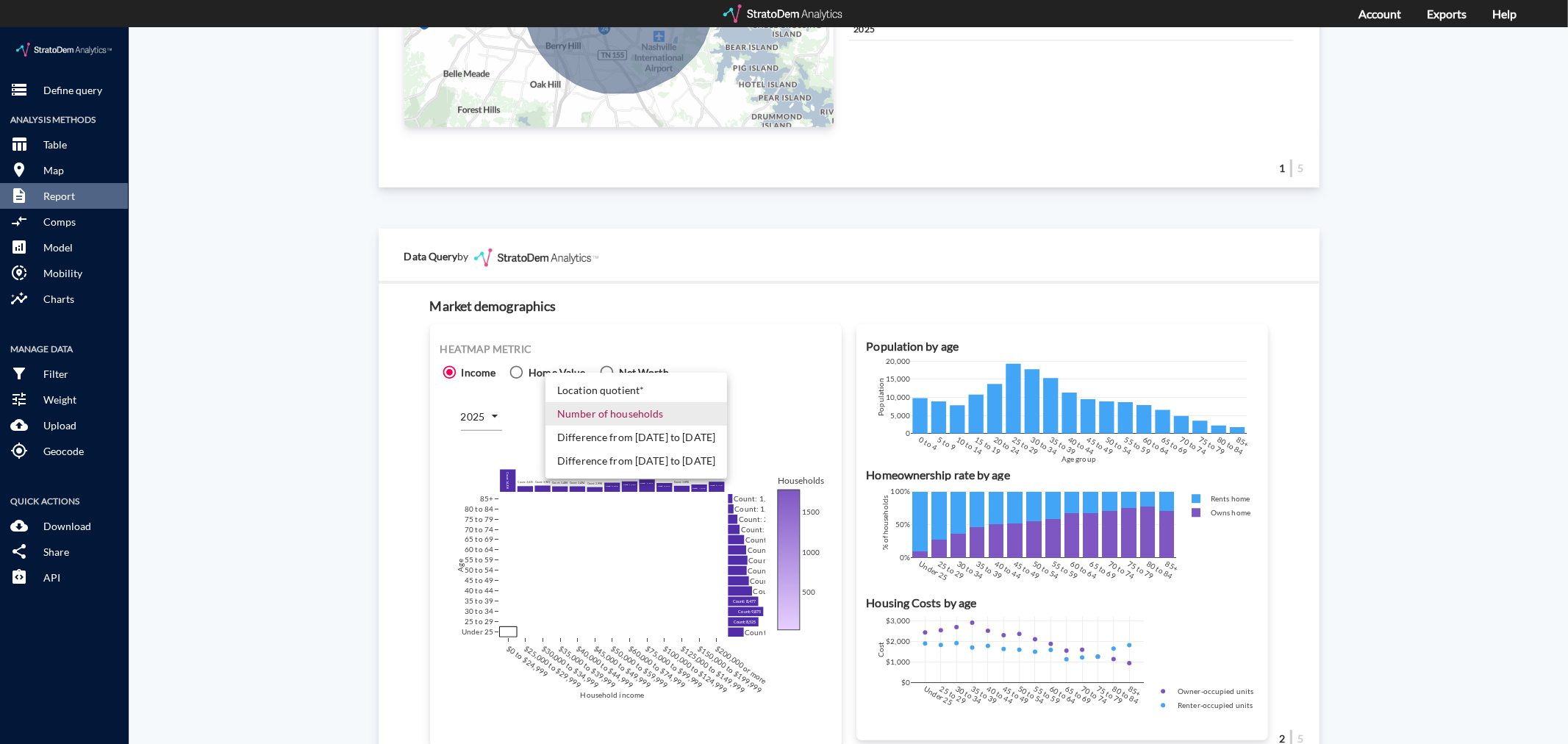
click body "/vantagepoint/us/-1 storage Define query Analysis Methods table_chart Table roo…"
click li "Difference from [DATE] to [DATE]"
type input "COUNT_DIFF_FUTURE"
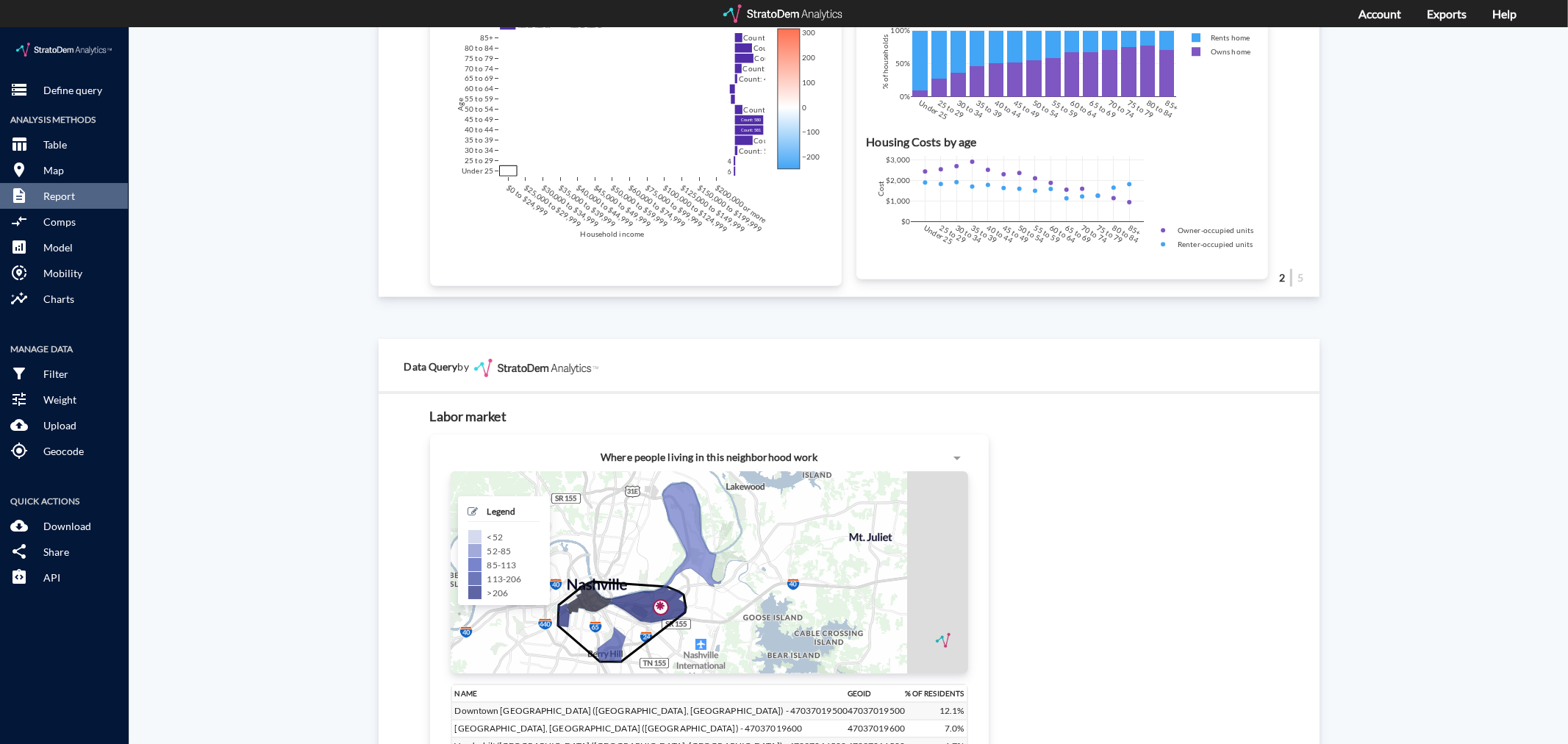
scroll to position [1144, 0]
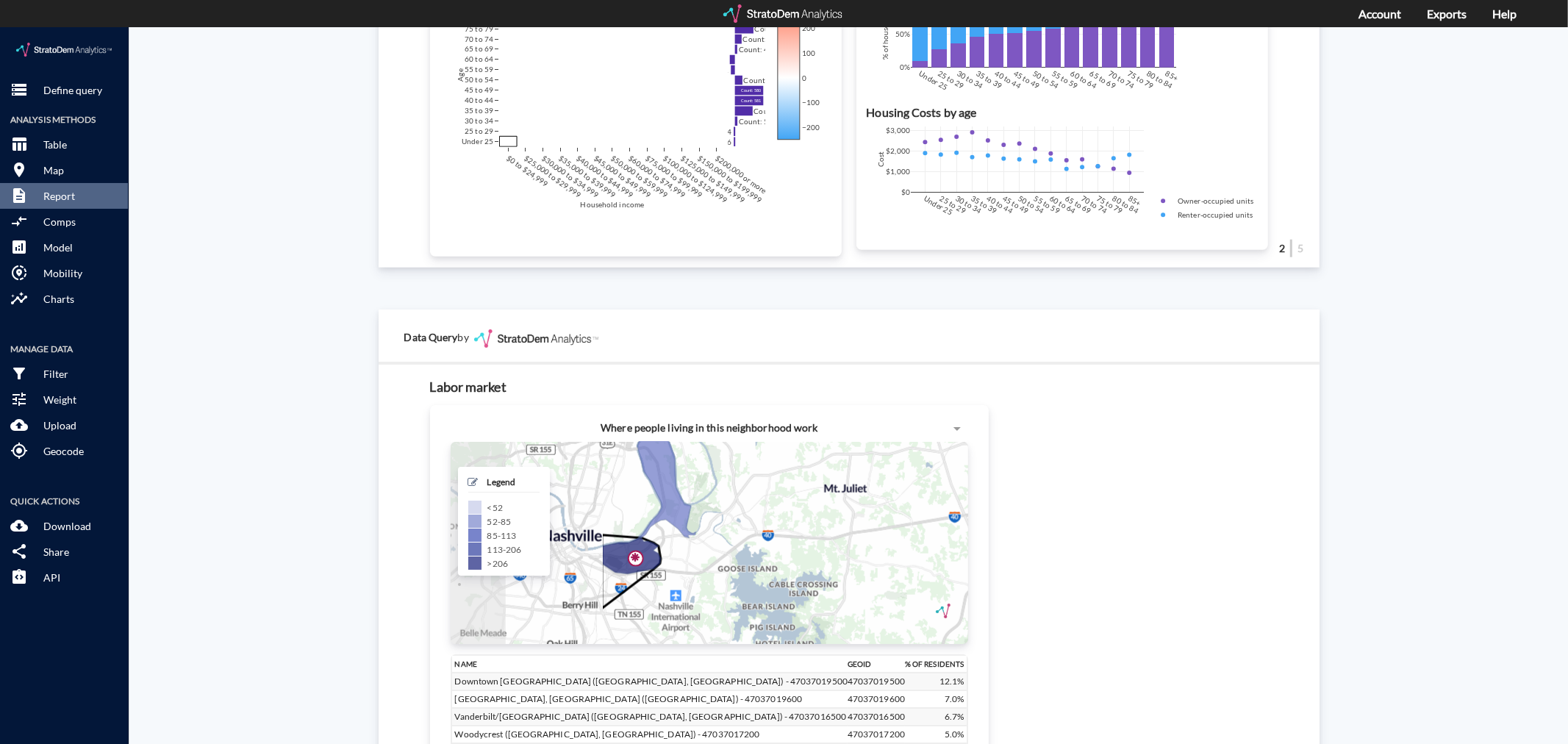
drag, startPoint x: 669, startPoint y: 517, endPoint x: 847, endPoint y: 502, distance: 178.6
click div "Labor market Where people living in this neighborhood work + − CUSTOMIZE DATA L…"
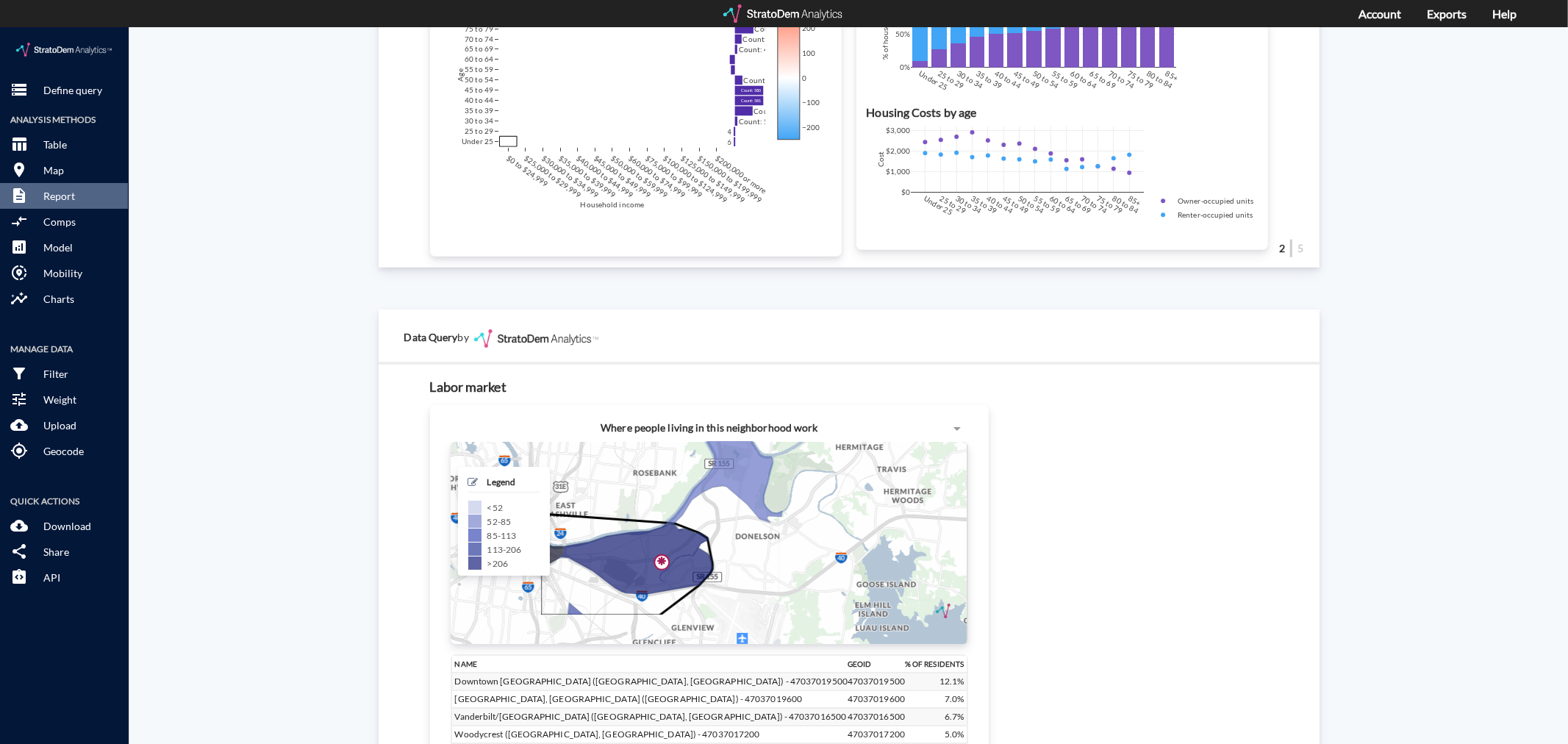
drag, startPoint x: 691, startPoint y: 510, endPoint x: 824, endPoint y: 460, distance: 142.1
click div "Where people living in this neighborhood work + − CUSTOMIZE DATA Legend < 52 52…"
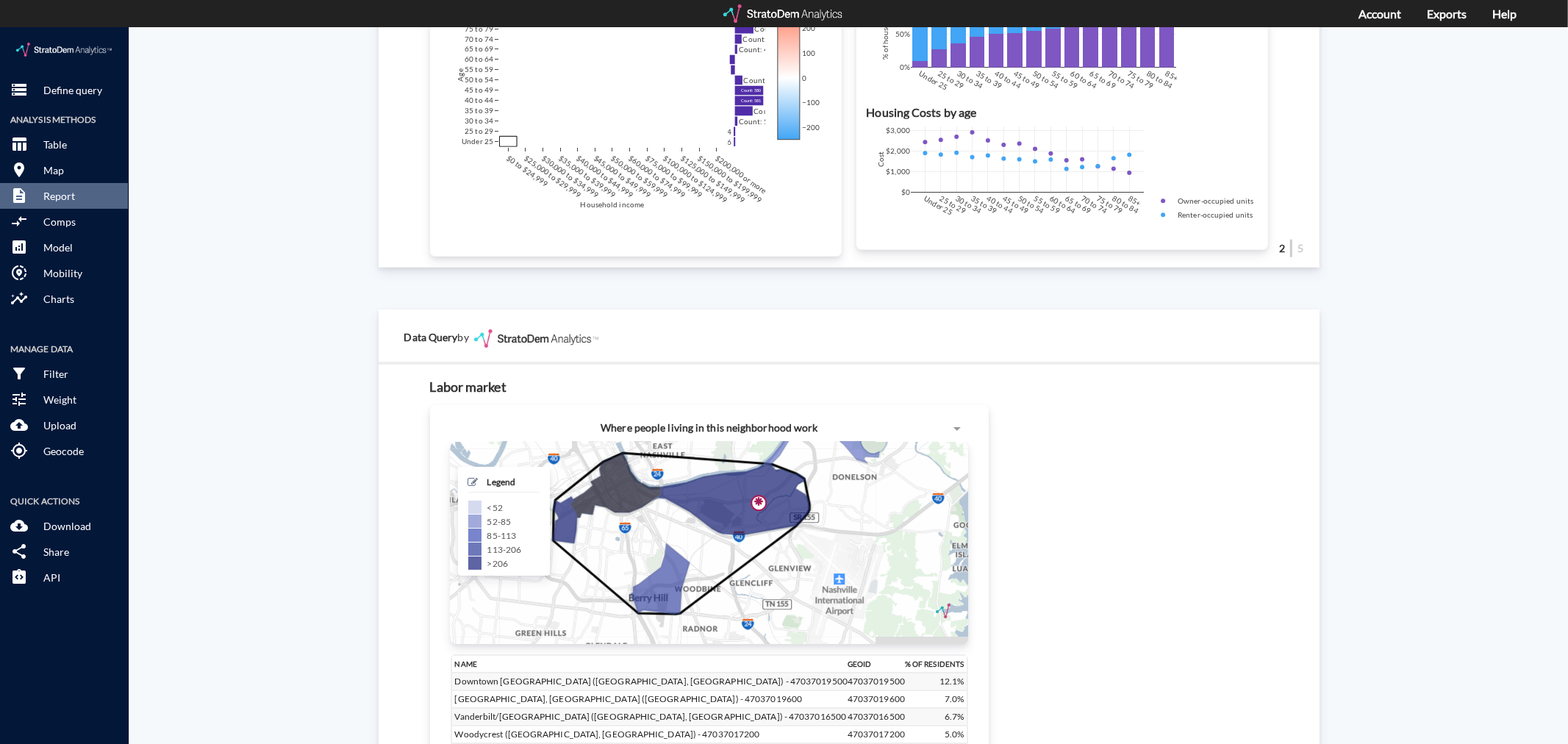
drag, startPoint x: 789, startPoint y: 476, endPoint x: 886, endPoint y: 443, distance: 102.5
click div "Labor market Where people living in this neighborhood work + − CUSTOMIZE DATA L…"
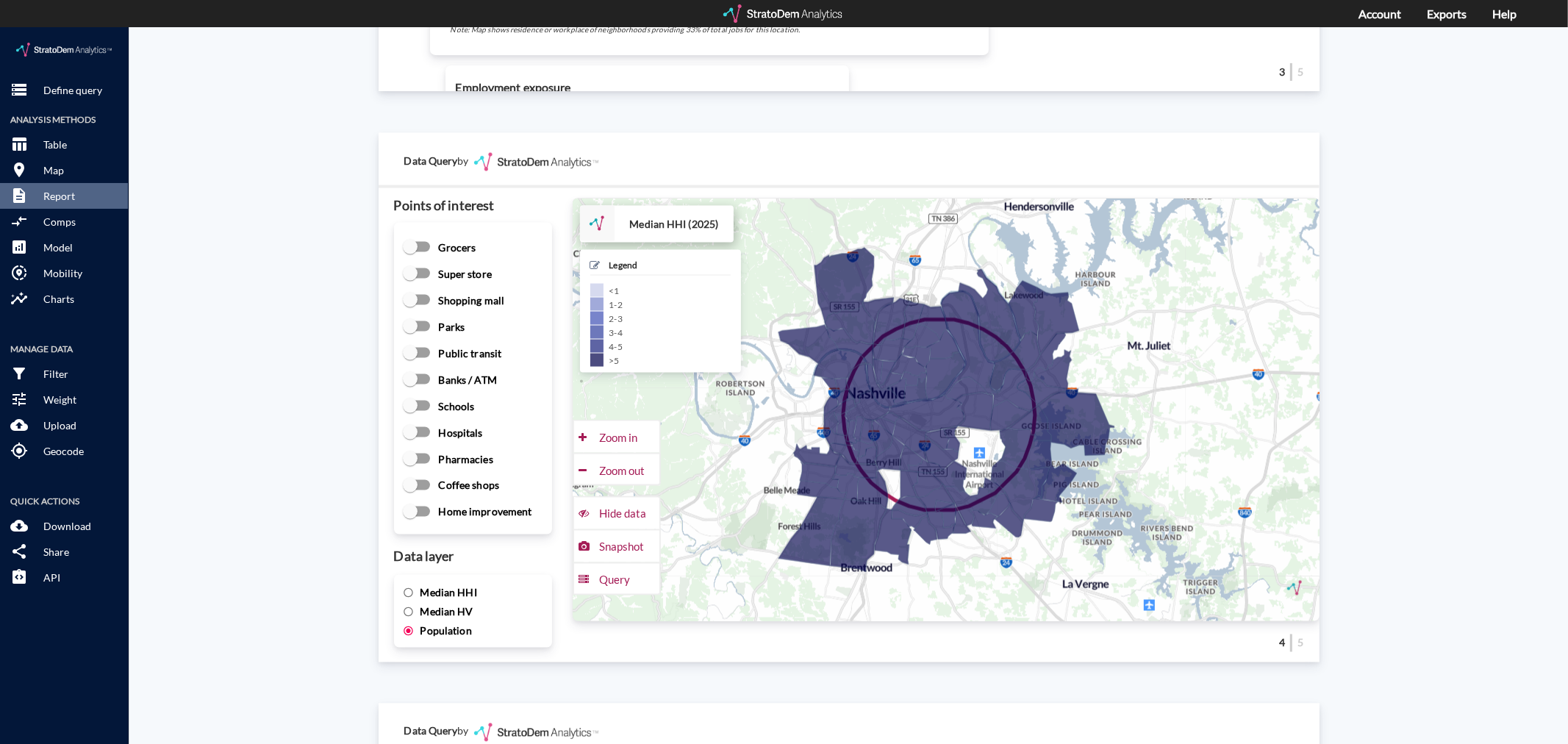
scroll to position [1960, 0]
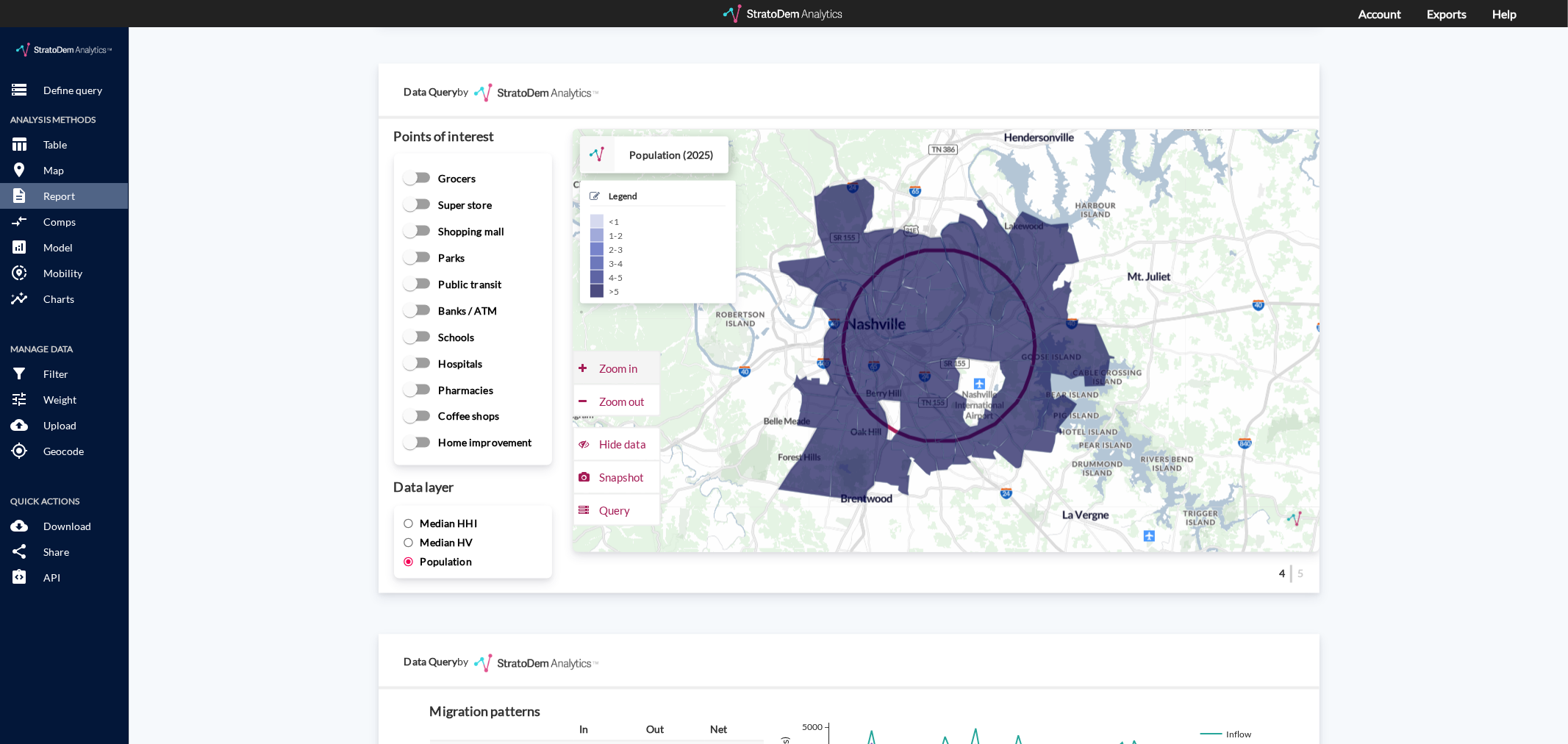
click div "Zoom in"
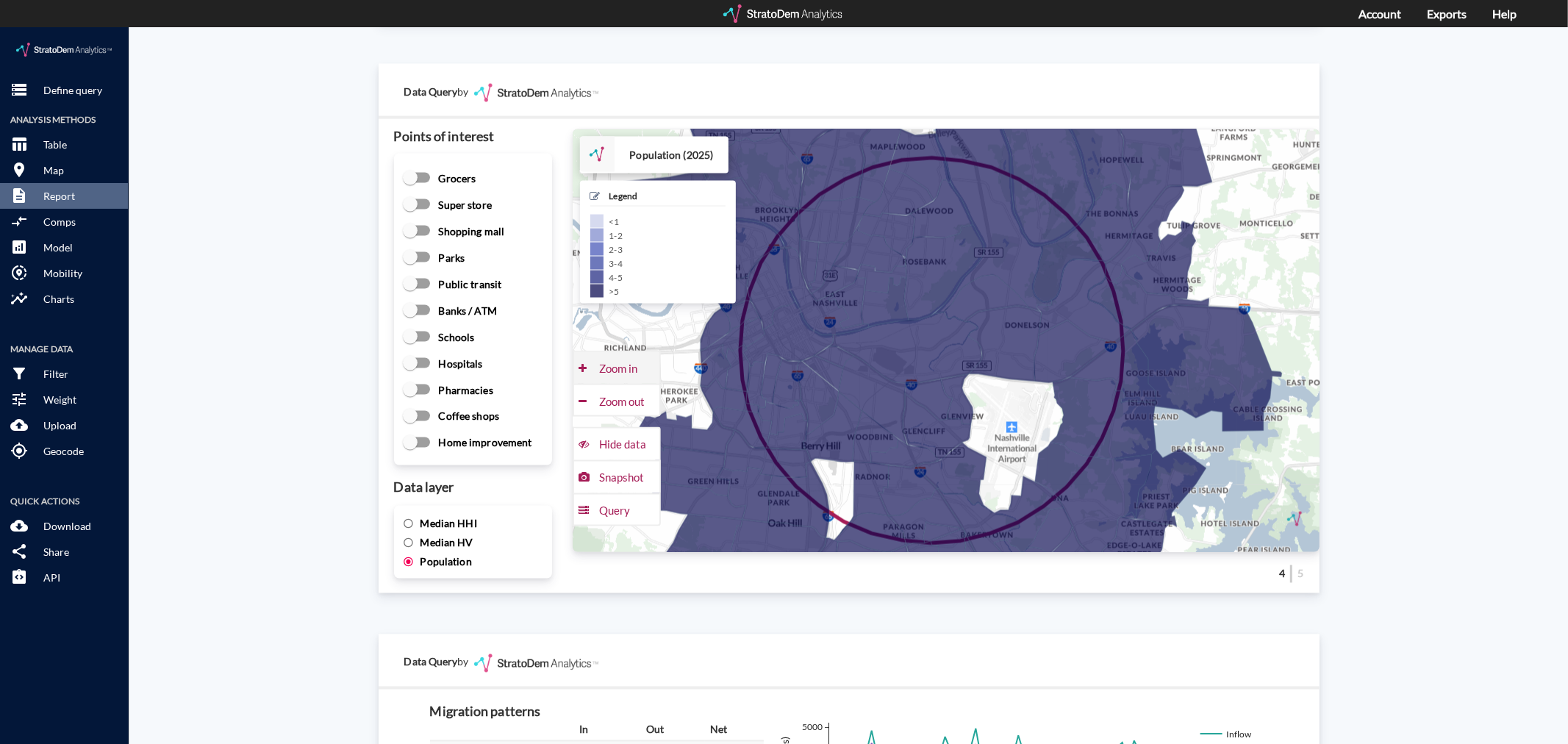
click div "Zoom in"
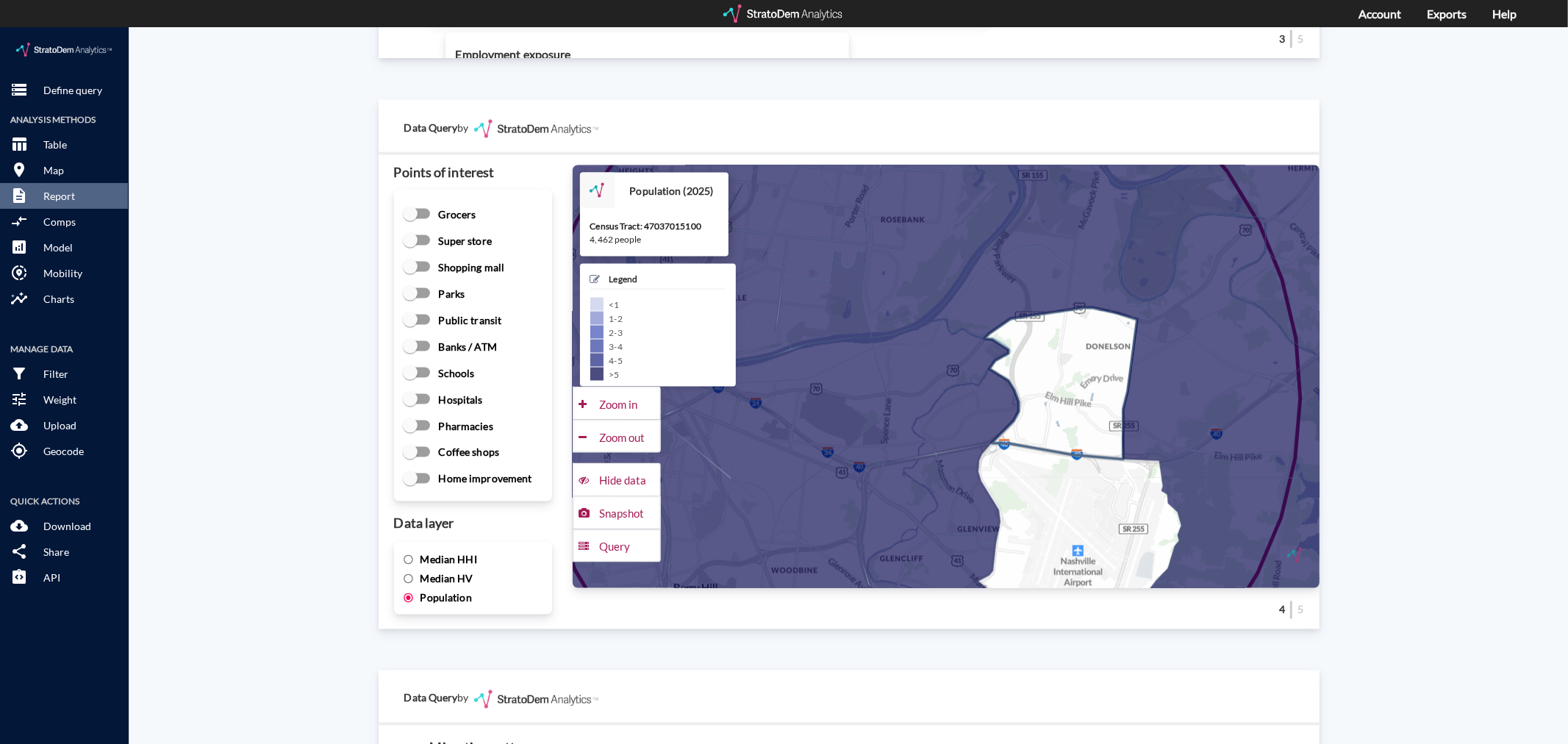
scroll to position [1879, 0]
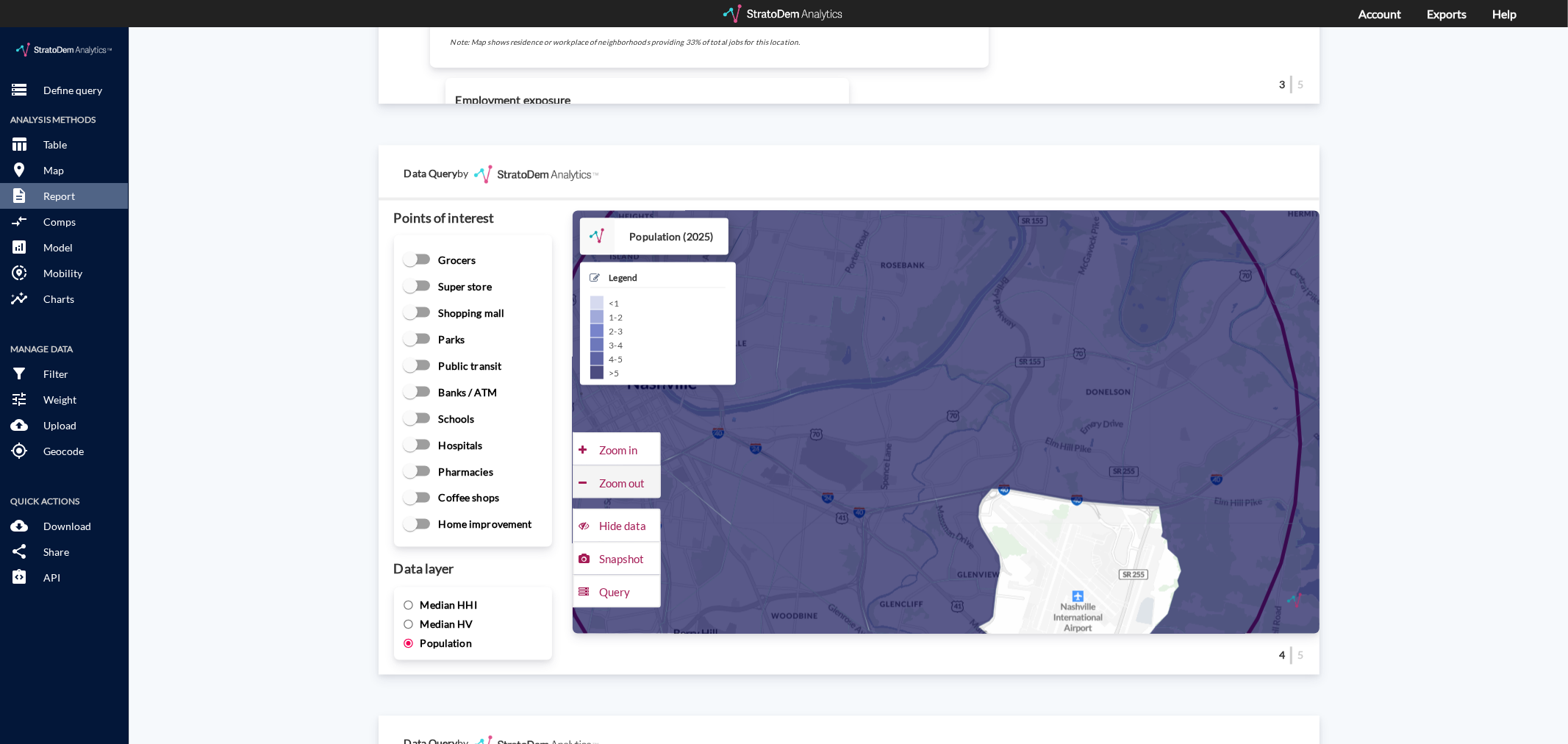
click div "Zoom out"
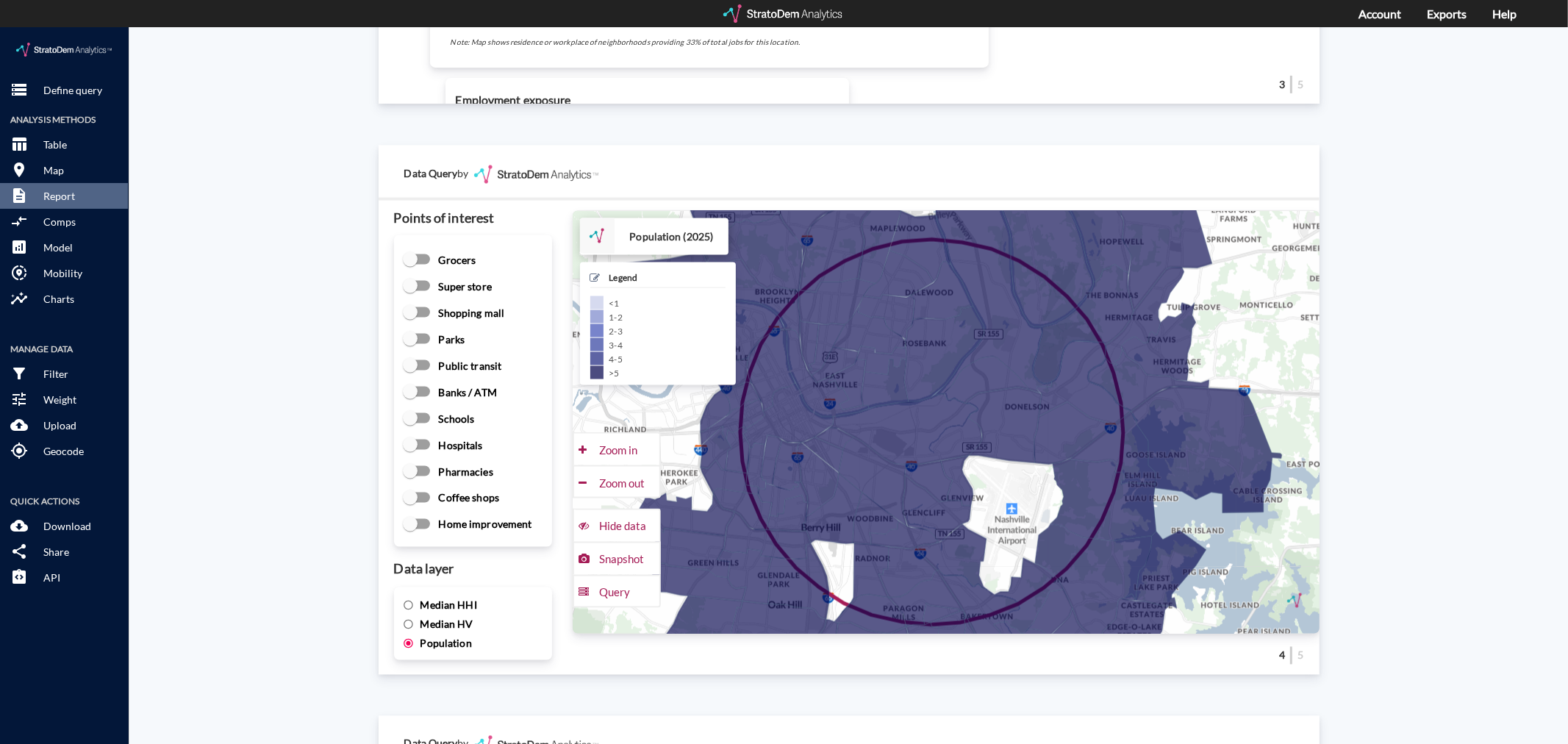
click span "Median HHI"
click input "Median HHI"
radio input "true"
radio input "false"
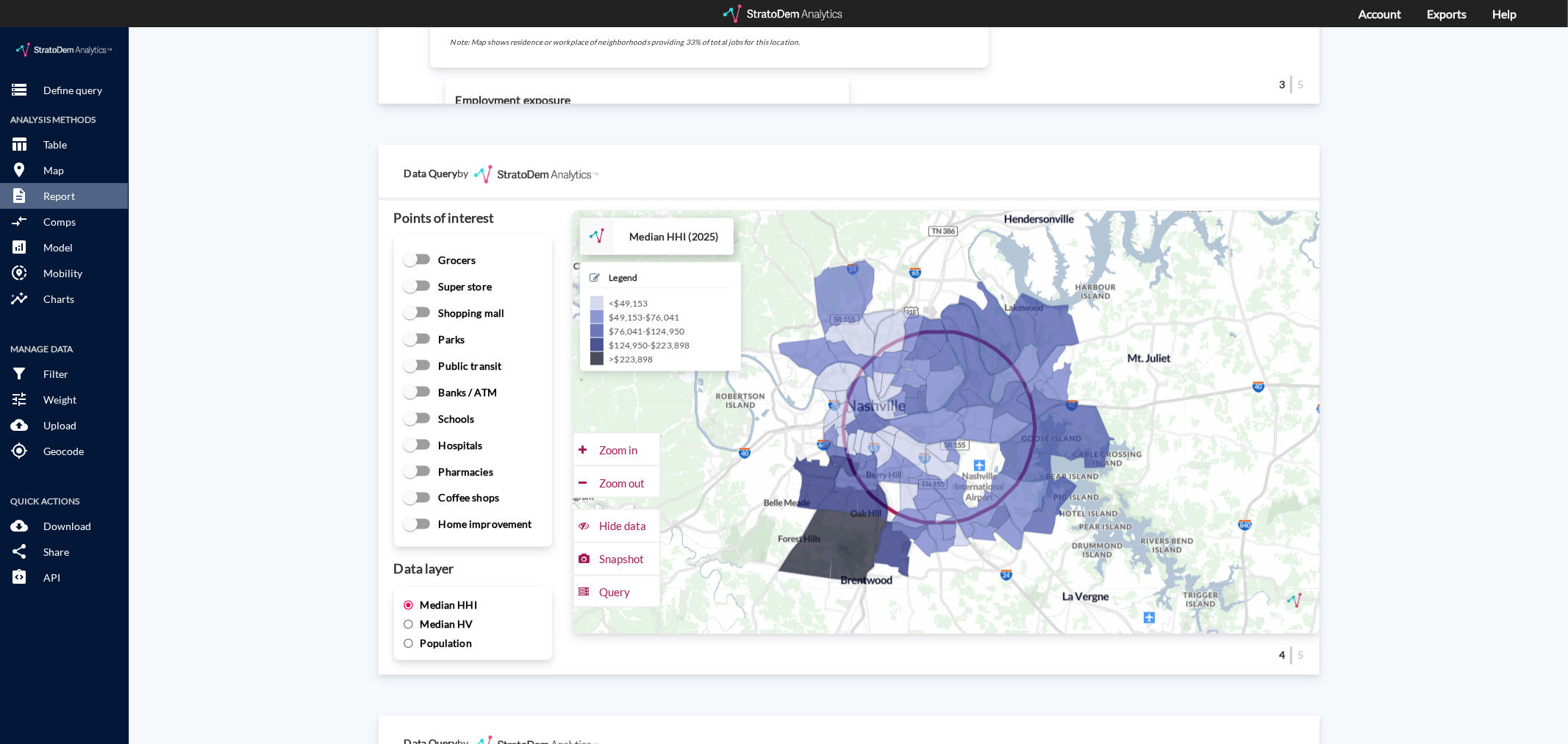
click span "Median HV"
click input "Median HV"
radio input "true"
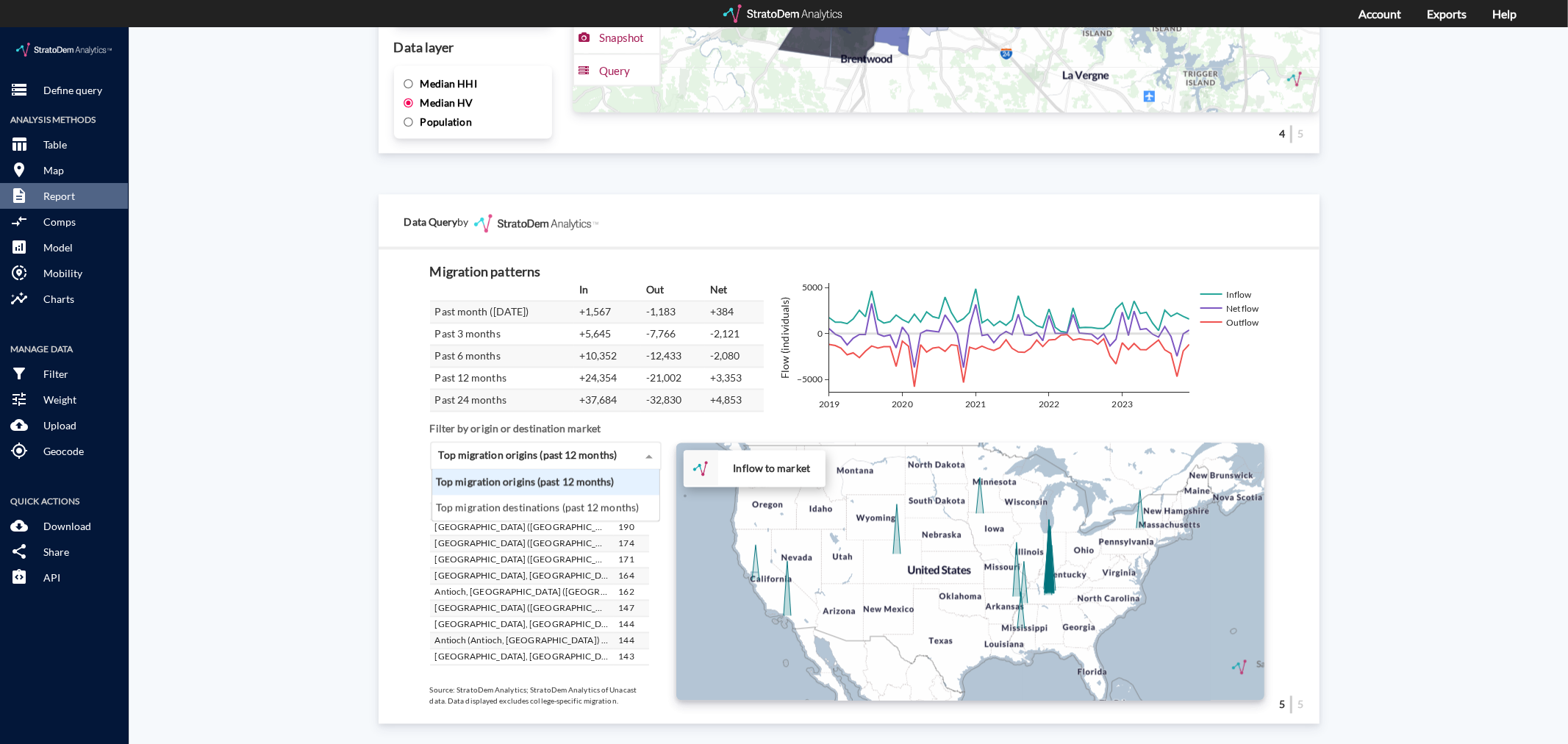
scroll to position [39, 219]
click span "Top migration origins (past 12 months)"
click div "Top migration destinations (past 12 months)"
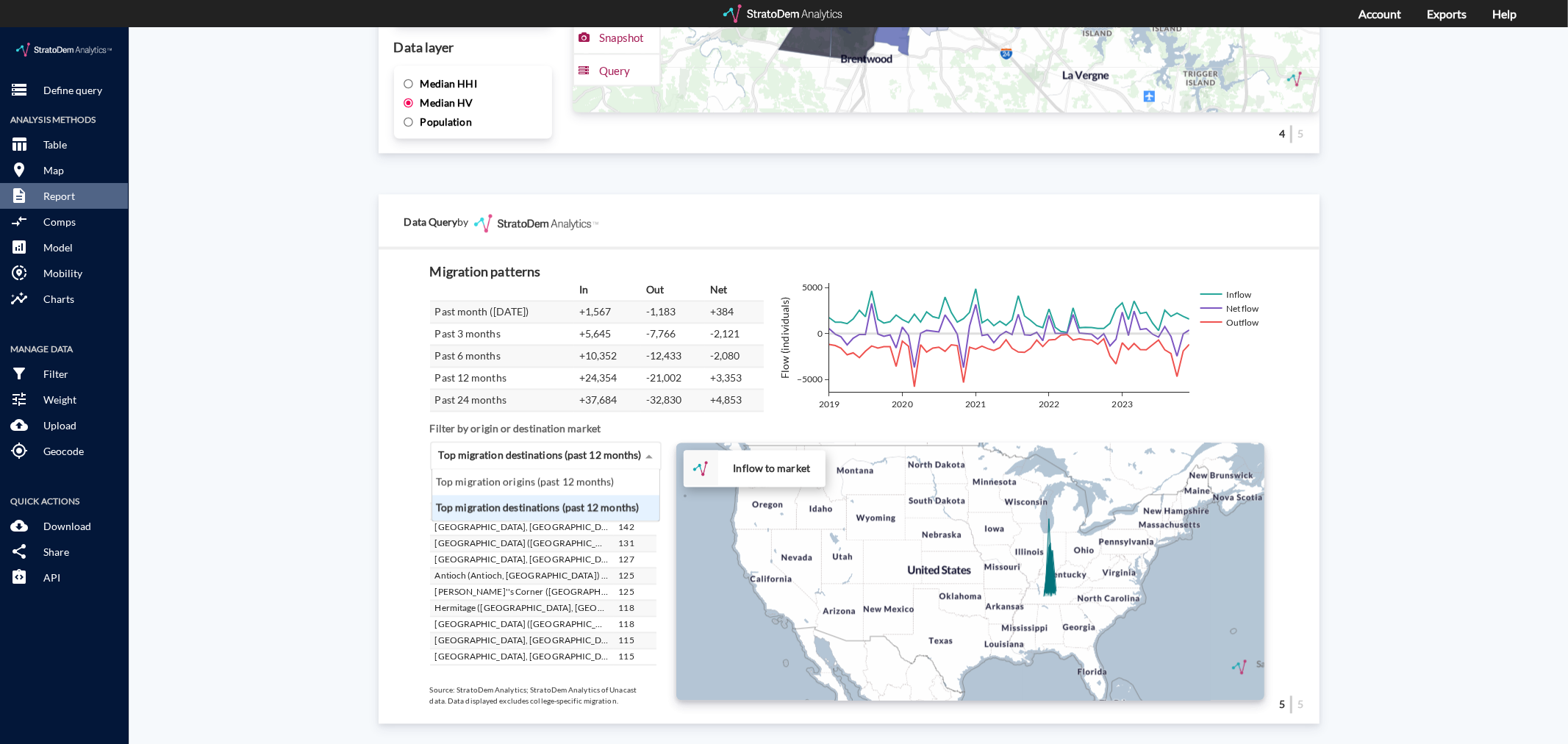
click span "Top migration destinations (past 12 months)"
click div "Top migration origins (past 12 months)"
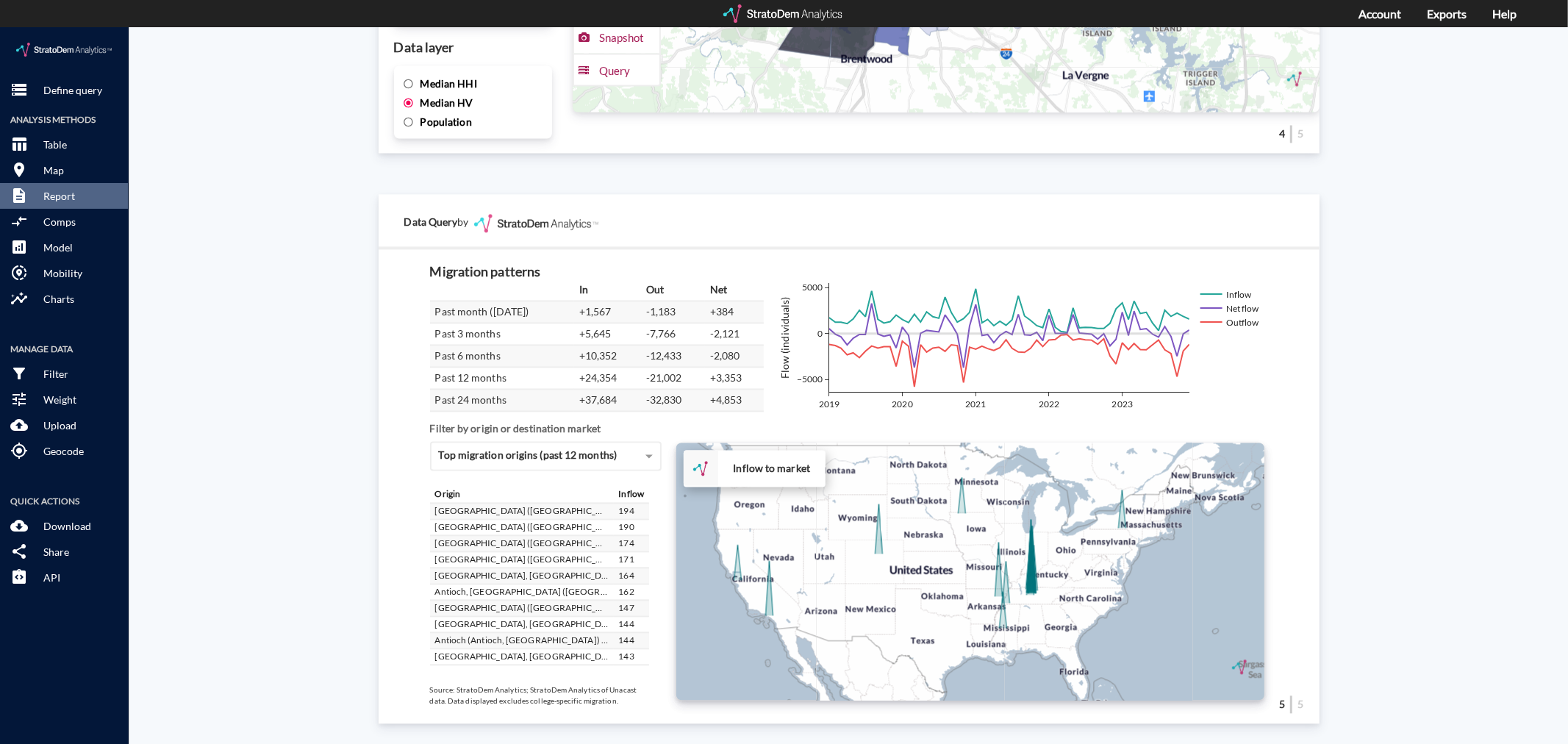
drag, startPoint x: 1097, startPoint y: 578, endPoint x: 1078, endPoint y: 575, distance: 19.2
click div "+ − Inflow to market CUSTOMIZE DATA Draw a polygon Draw a rectangle Draw a mark…"
click p "Download"
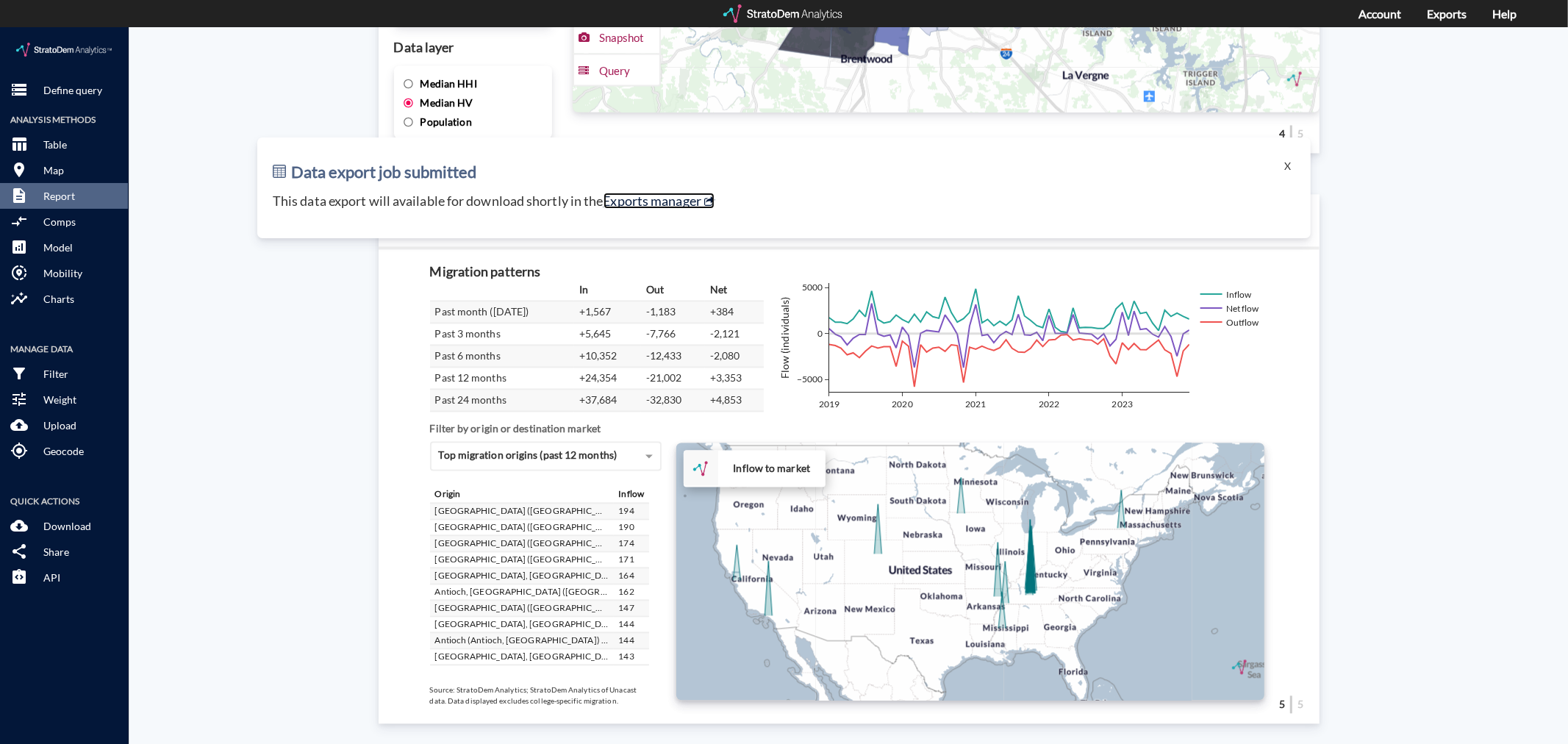
click link "Exports manager"
click button "X"
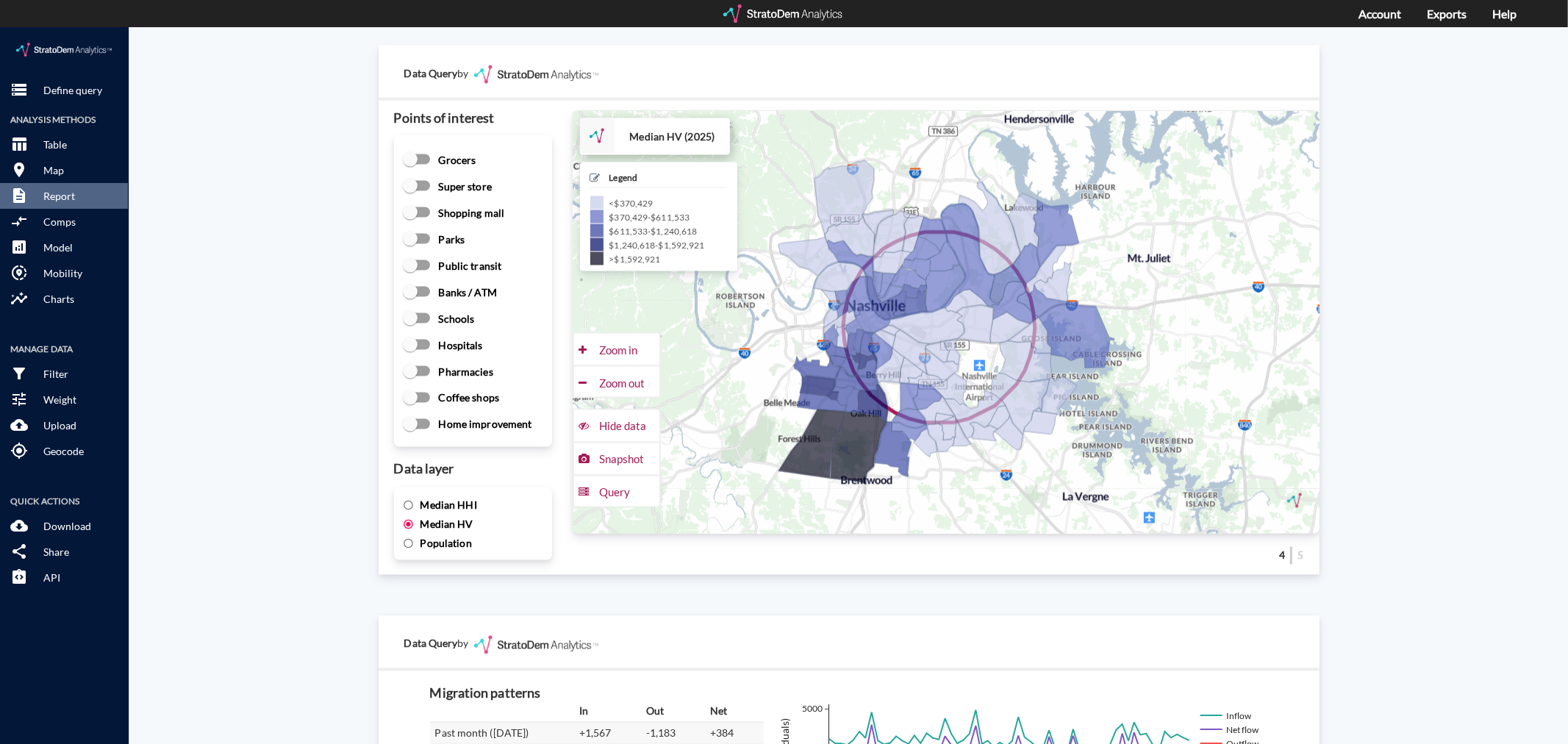
scroll to position [2002, 0]
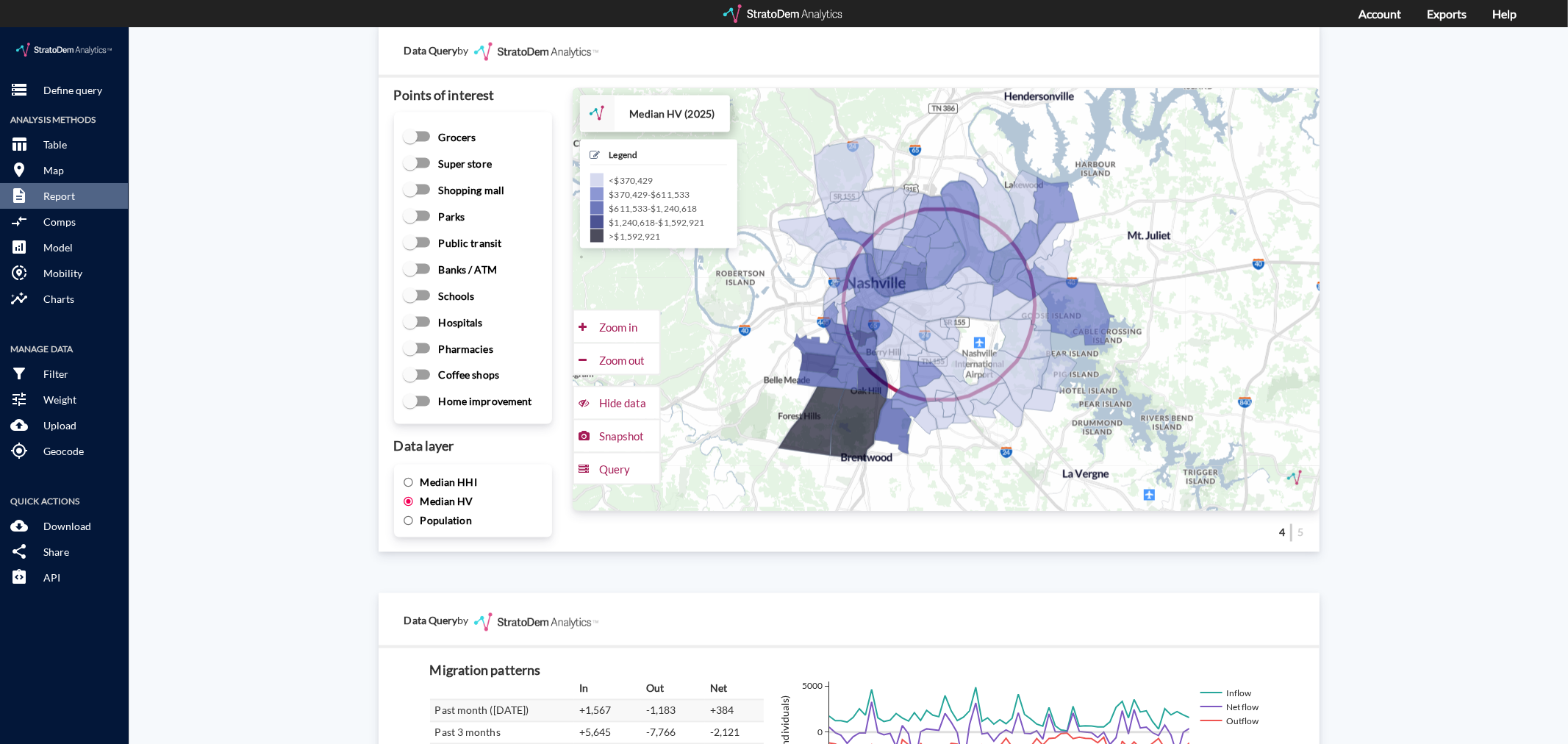
click span "Median HHI"
click input "Median HHI"
radio input "true"
radio input "false"
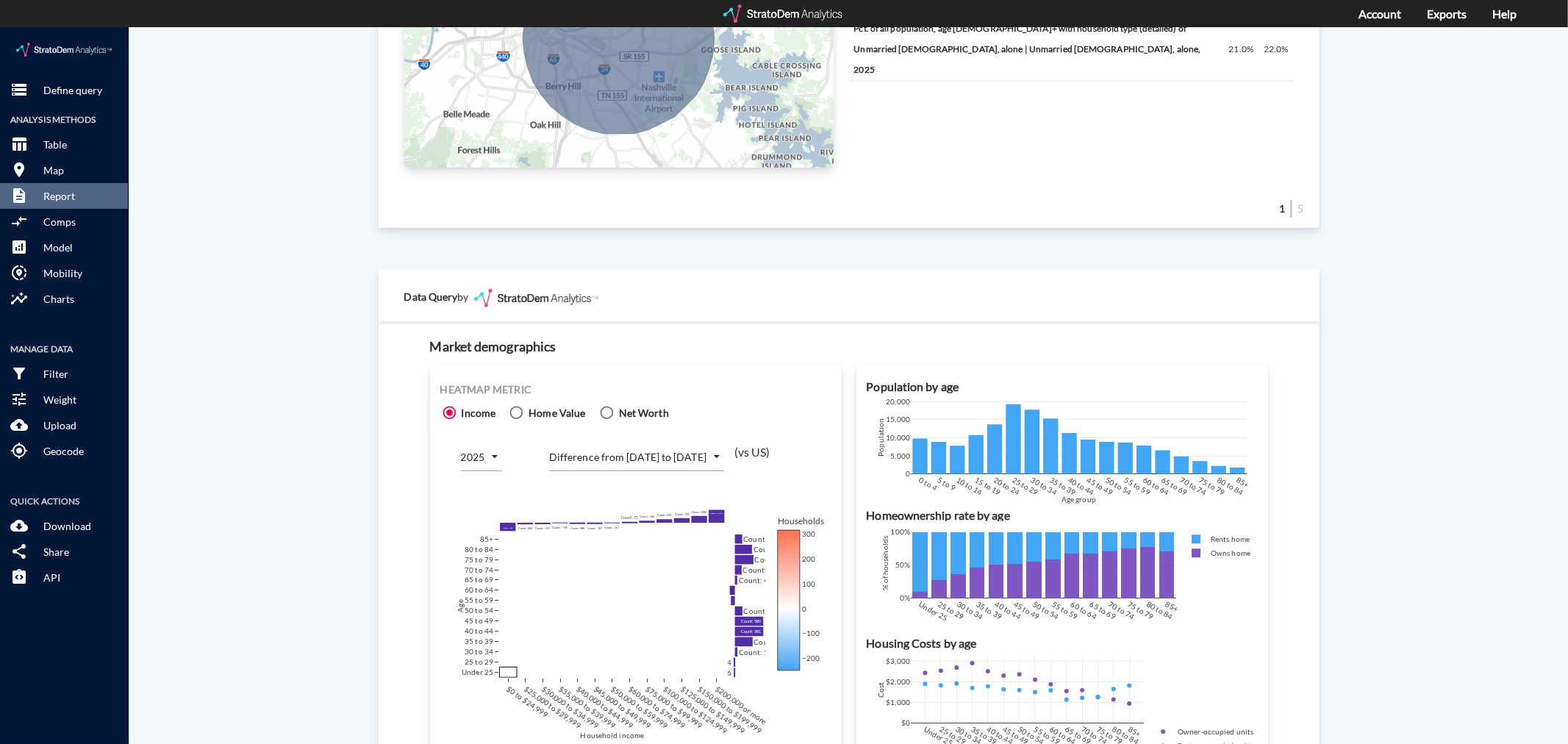
scroll to position [694, 0]
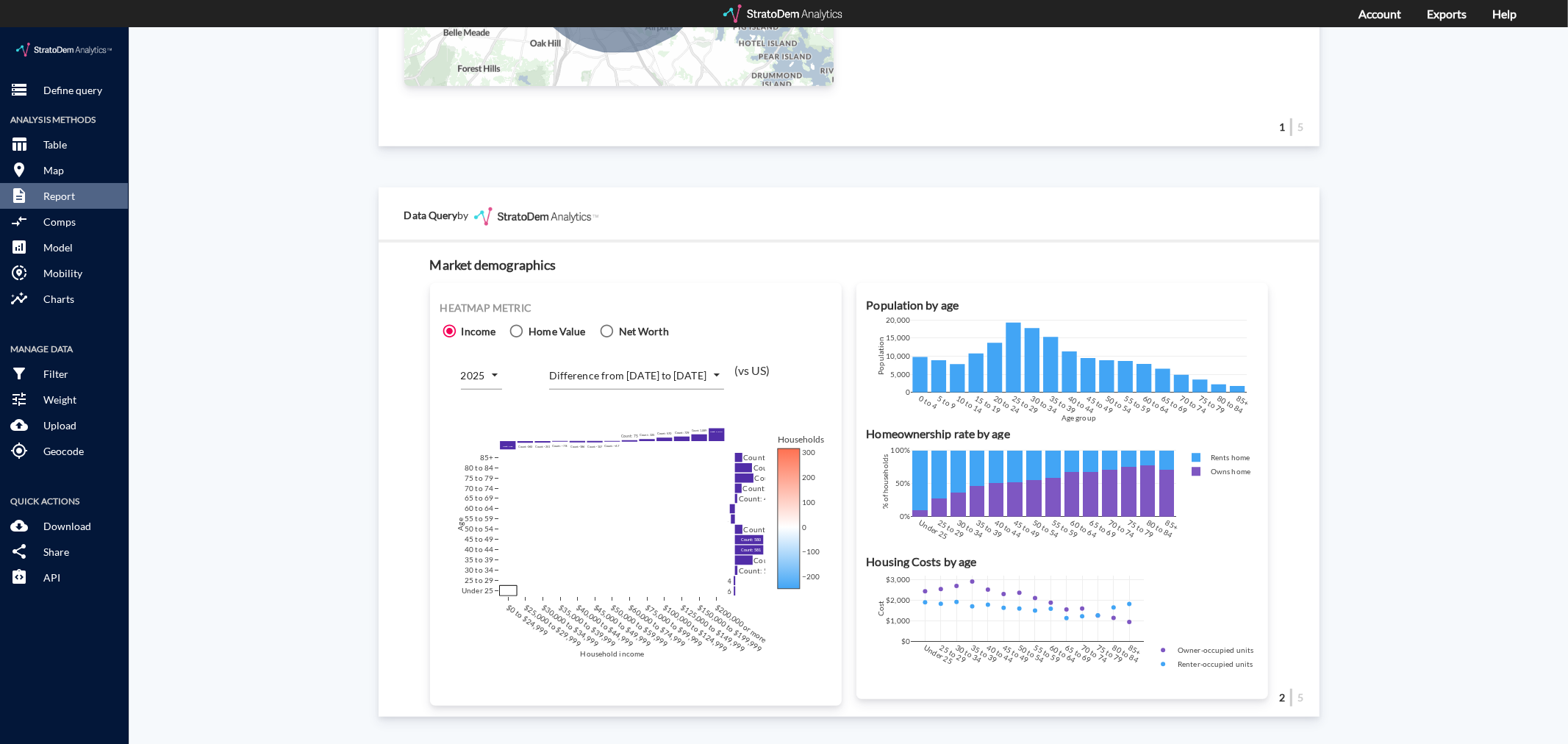
click body "/vantagepoint/us/-1 storage Define query Analysis Methods table_chart Table roo…"
click li "Number of households"
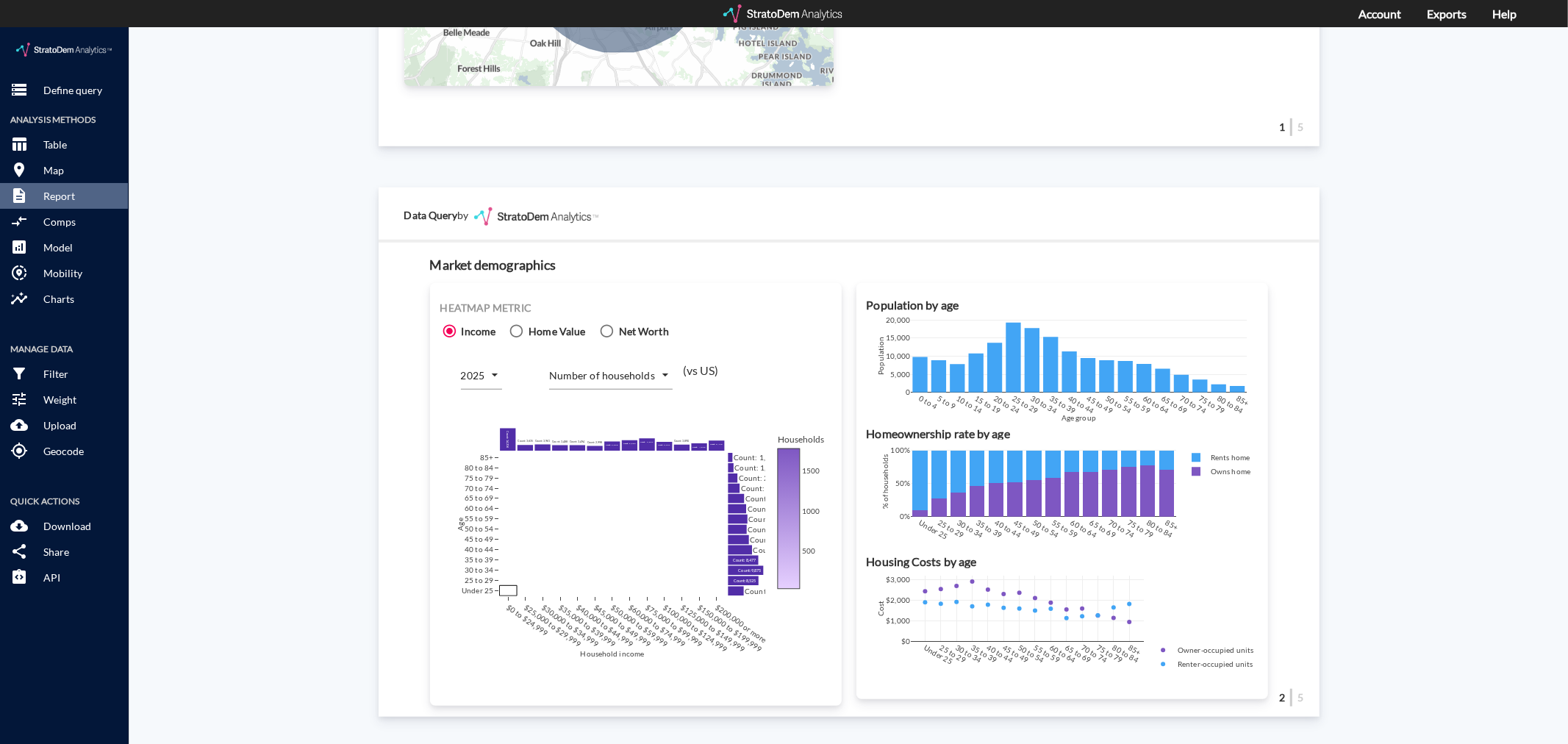
click body "/vantagepoint/us/-1 storage Define query Analysis Methods table_chart Table roo…"
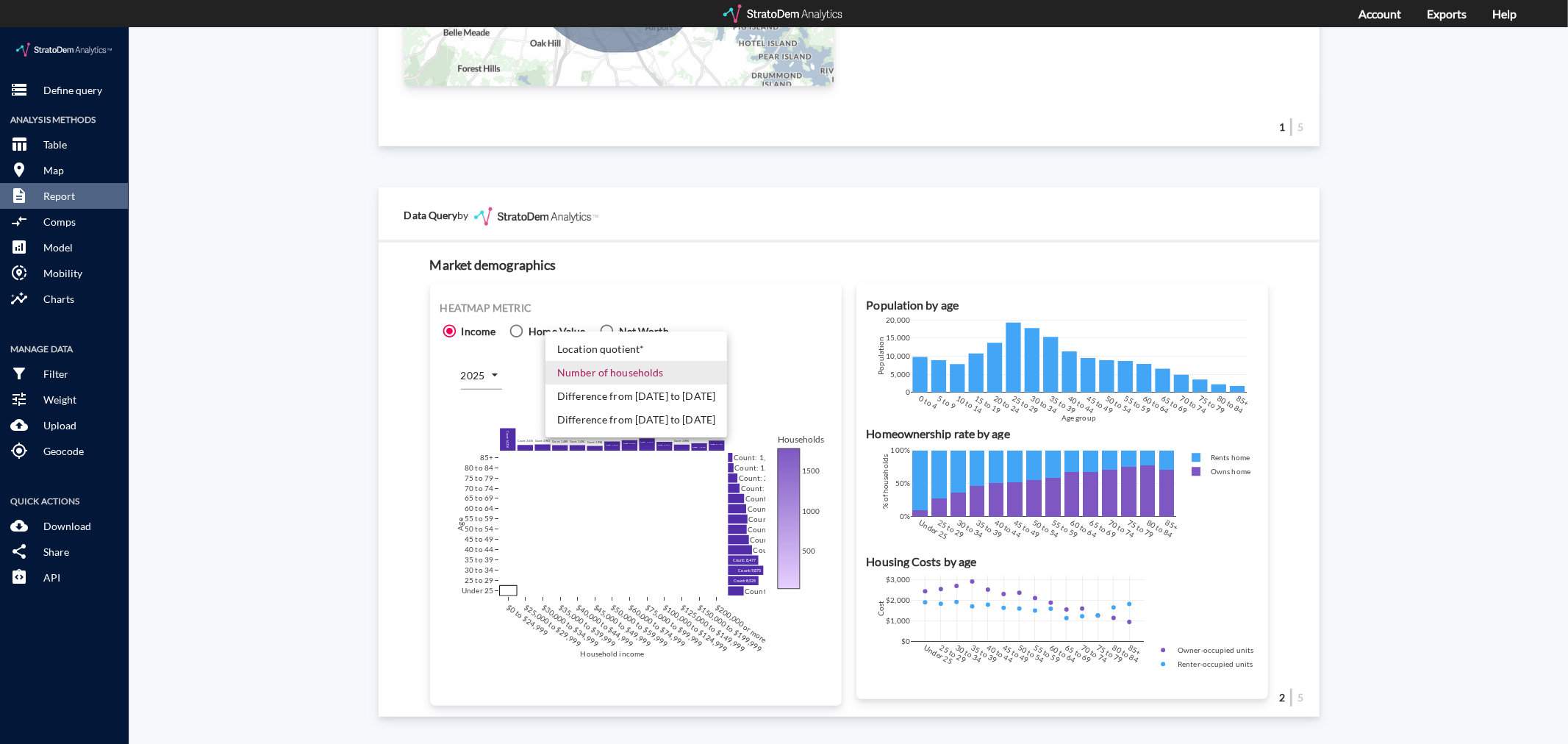
click li "Difference from [DATE] to [DATE]"
type input "COUNT_DIFF_FUTURE"
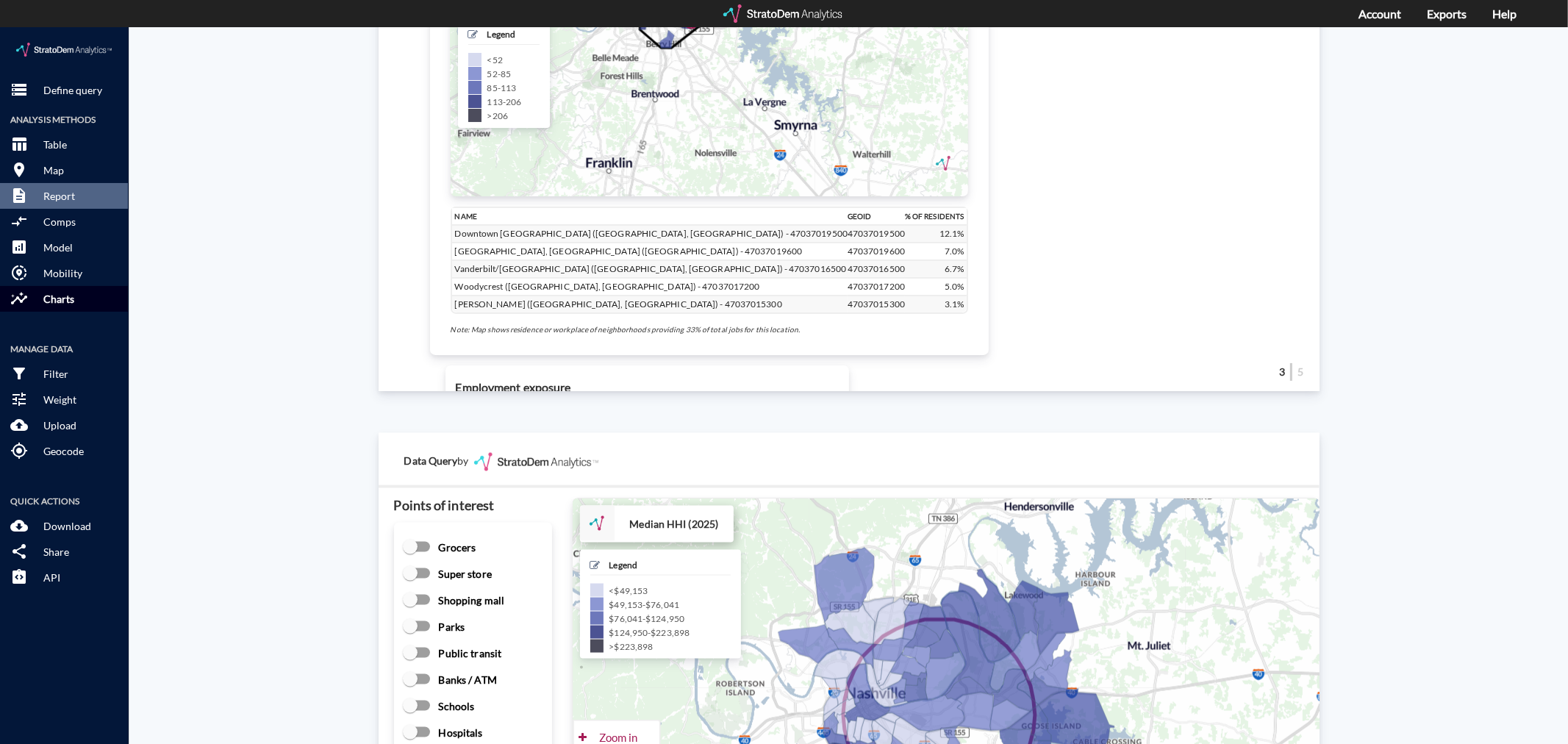
scroll to position [1593, 0]
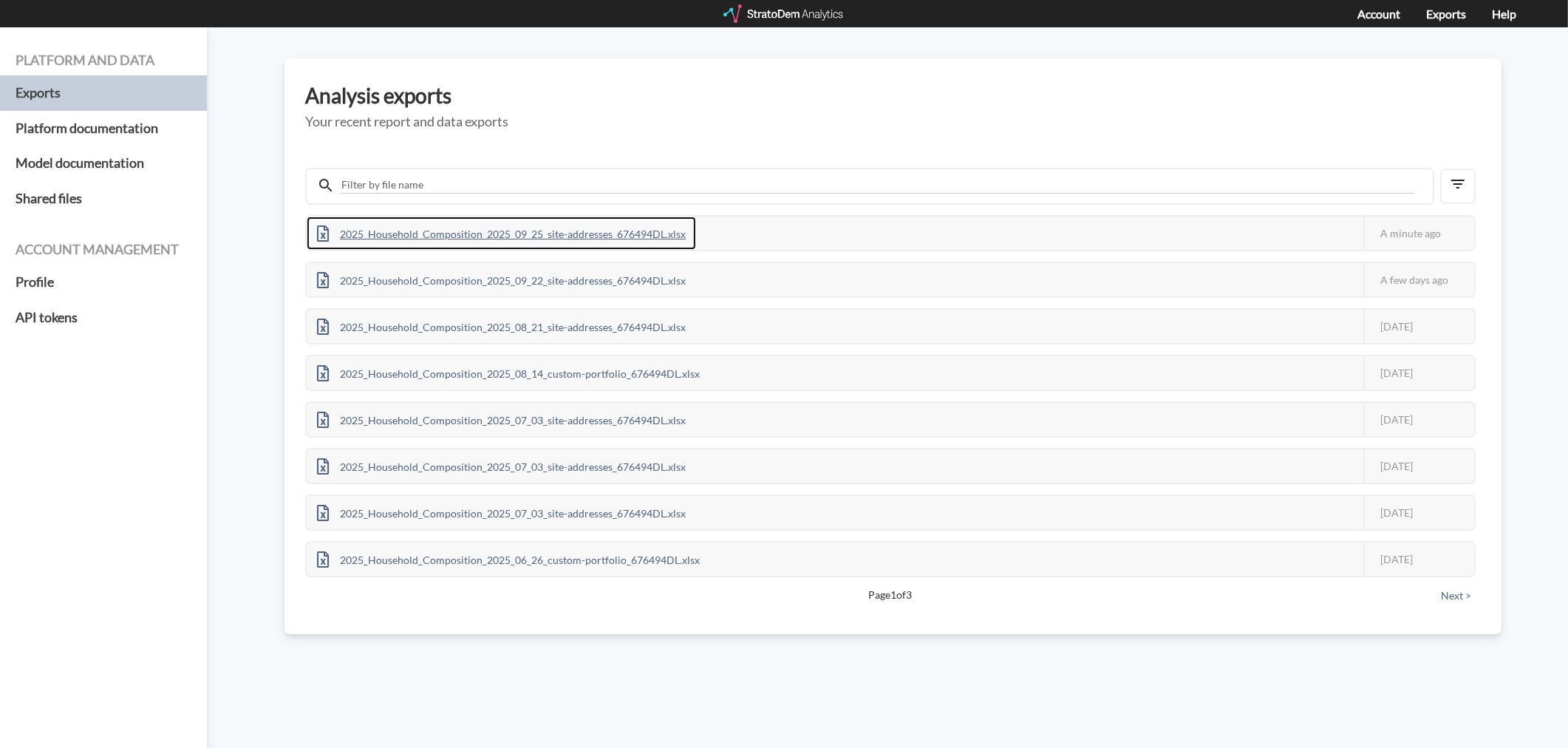
click at [600, 237] on div "2025_Household_Composition_2025_09_25_site-addresses_676494DL.xlsx" at bounding box center [502, 234] width 389 height 33
